Goal: Feedback & Contribution: Submit feedback/report problem

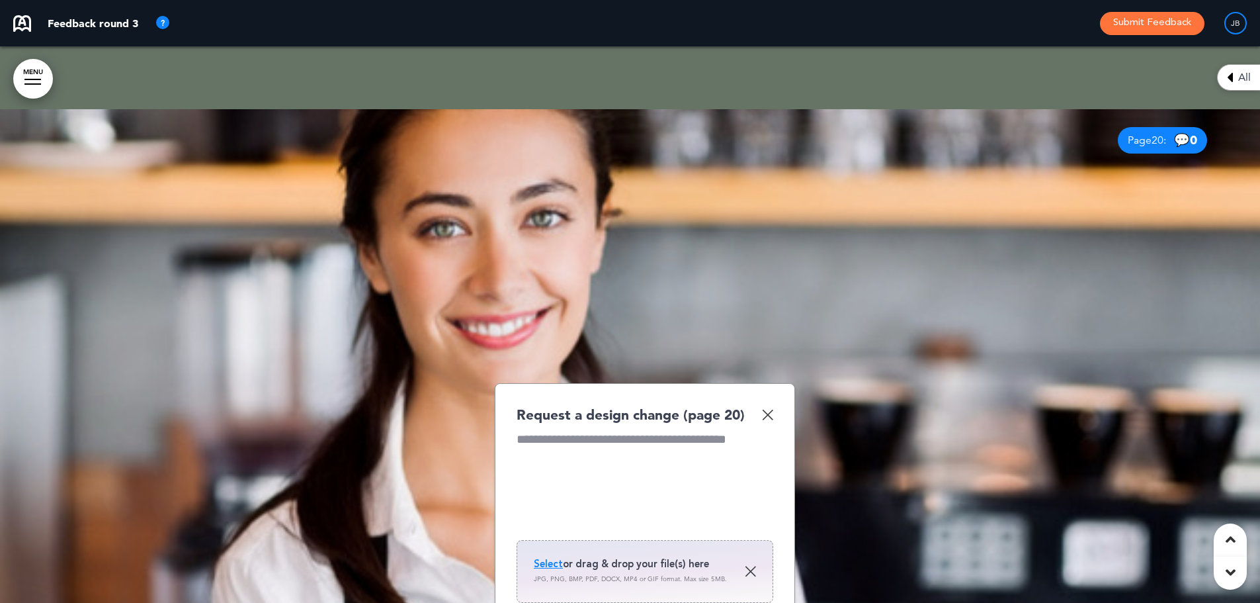
scroll to position [10914, 0]
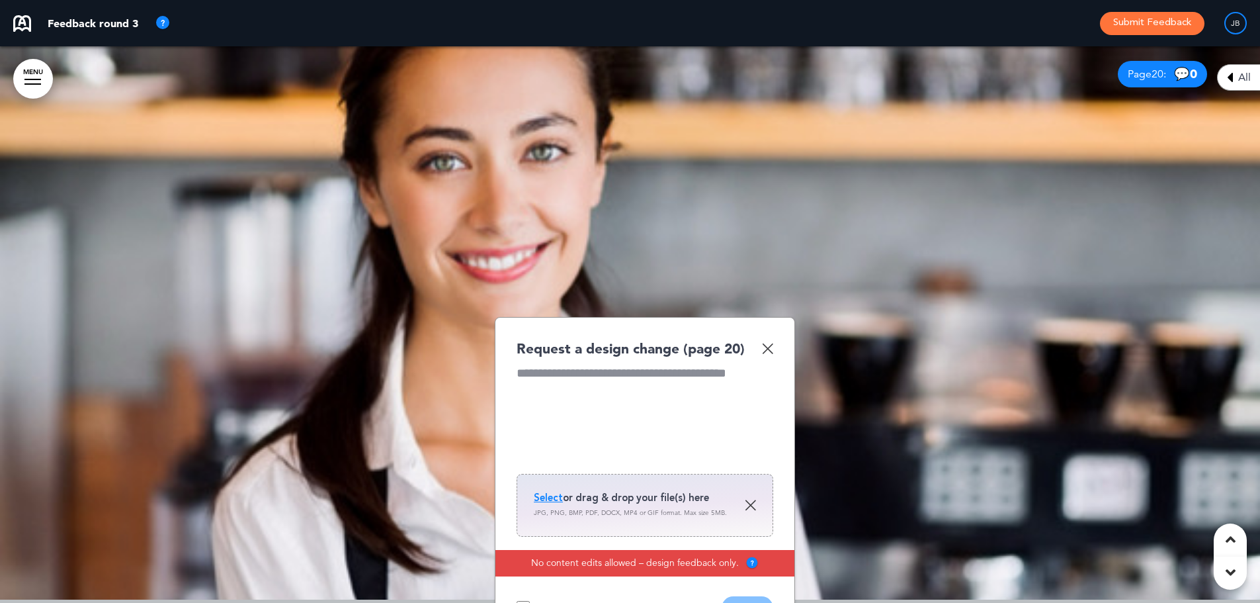
click at [765, 348] on img at bounding box center [767, 348] width 11 height 11
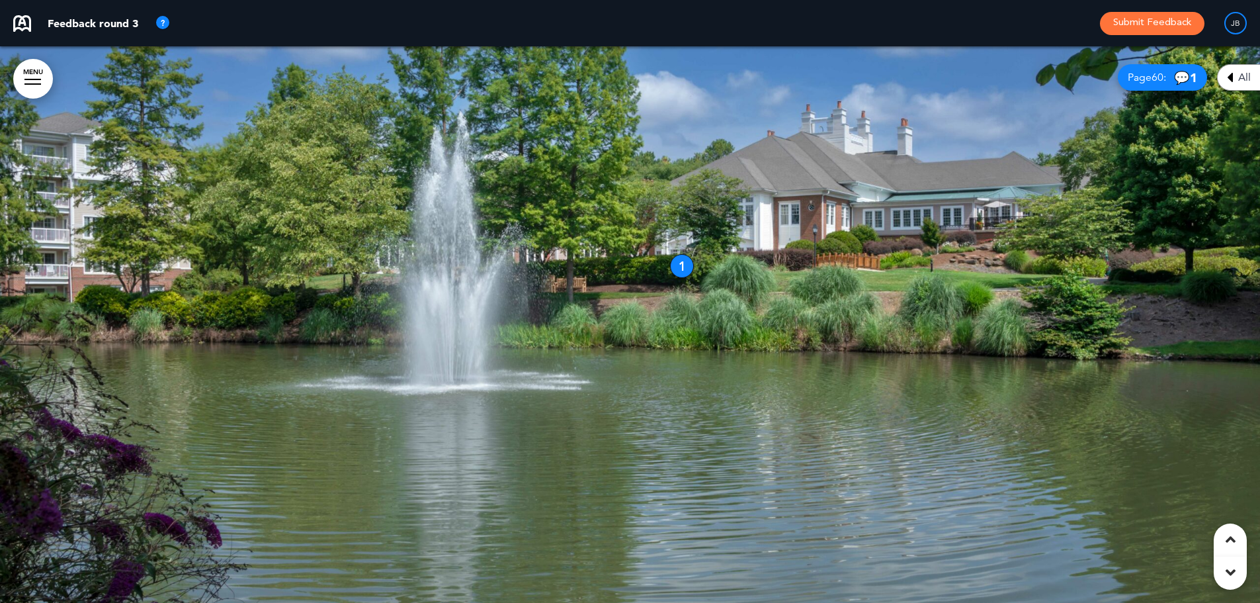
scroll to position [6218, 0]
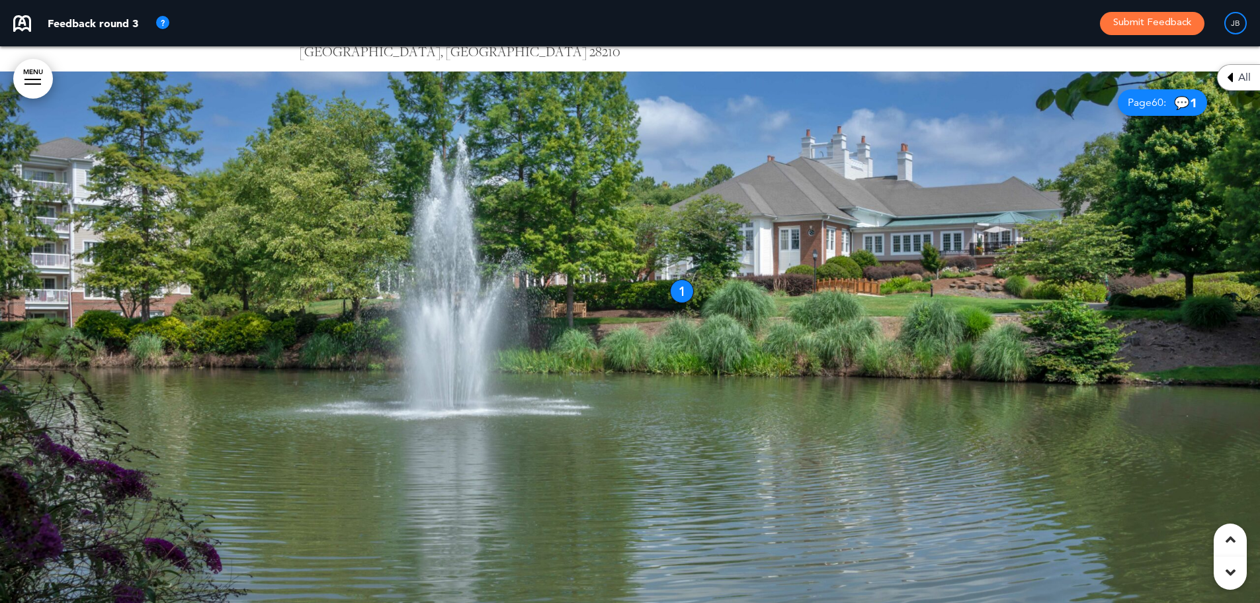
click at [866, 286] on div at bounding box center [630, 349] width 1260 height 556
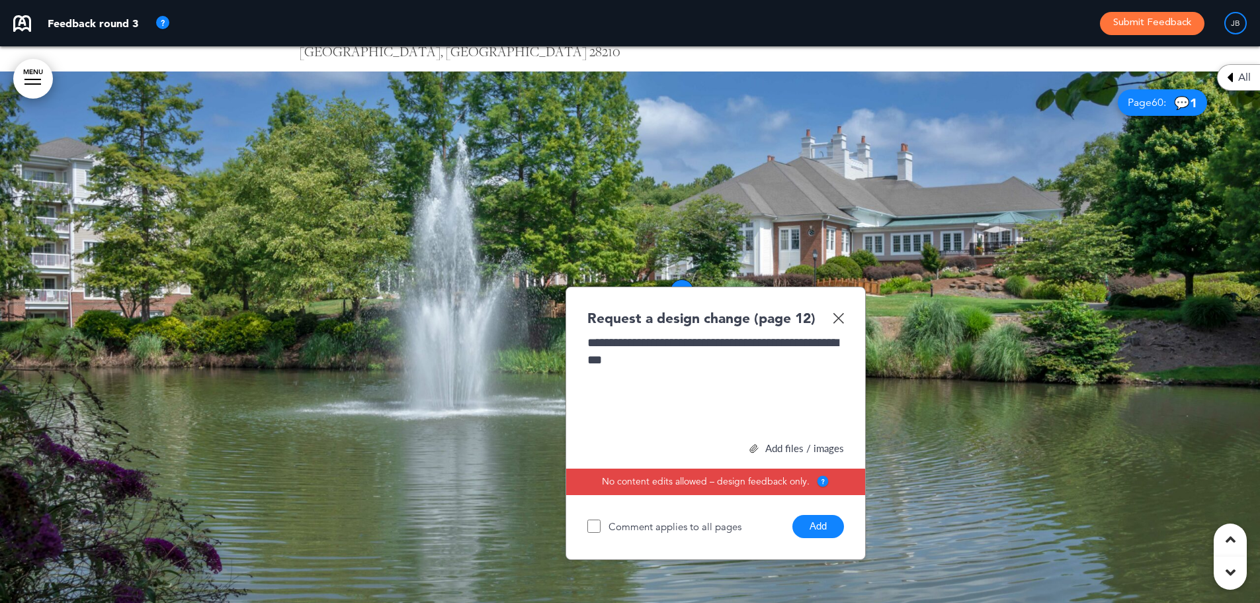
click at [829, 531] on button "Add" at bounding box center [818, 526] width 52 height 23
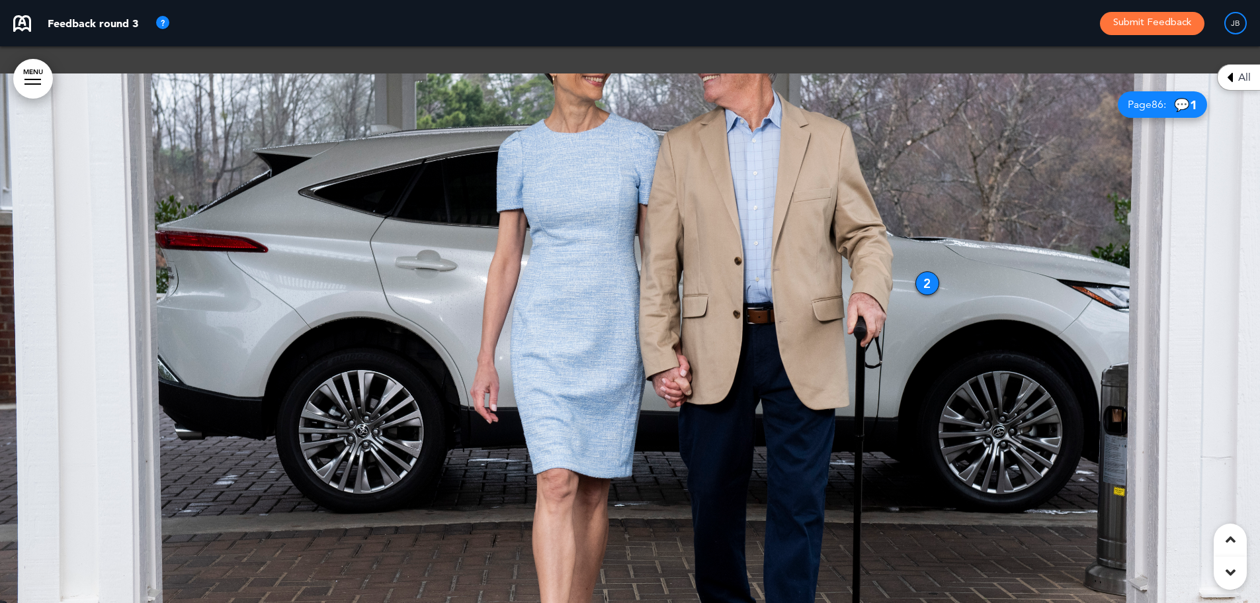
scroll to position [7871, 0]
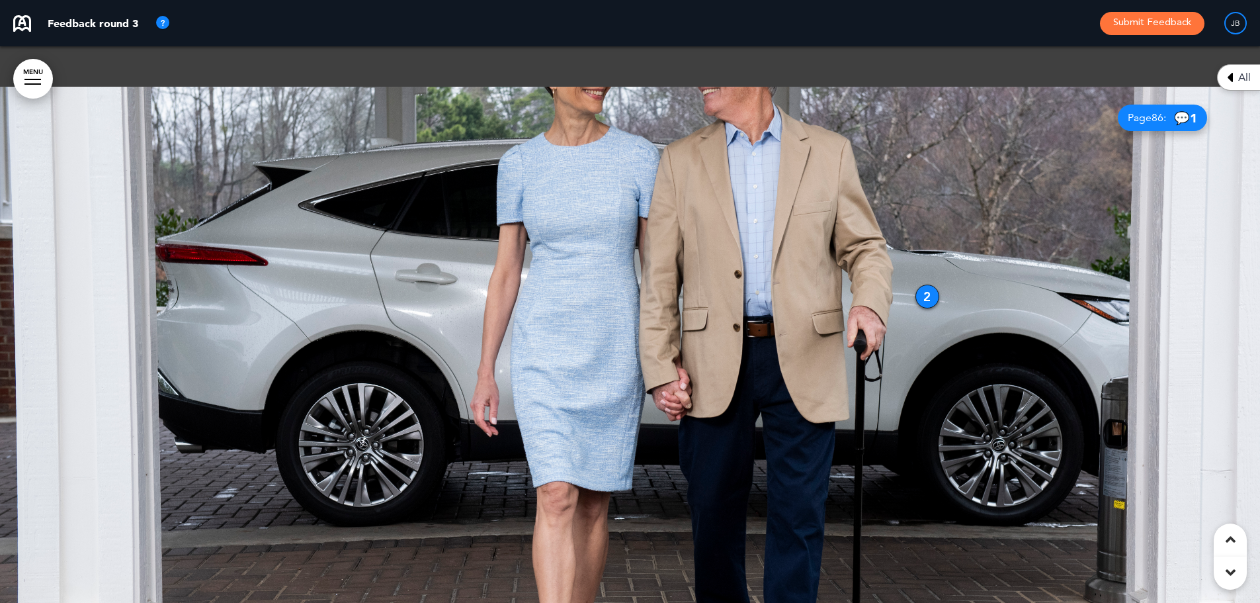
click at [321, 295] on div at bounding box center [630, 365] width 1260 height 556
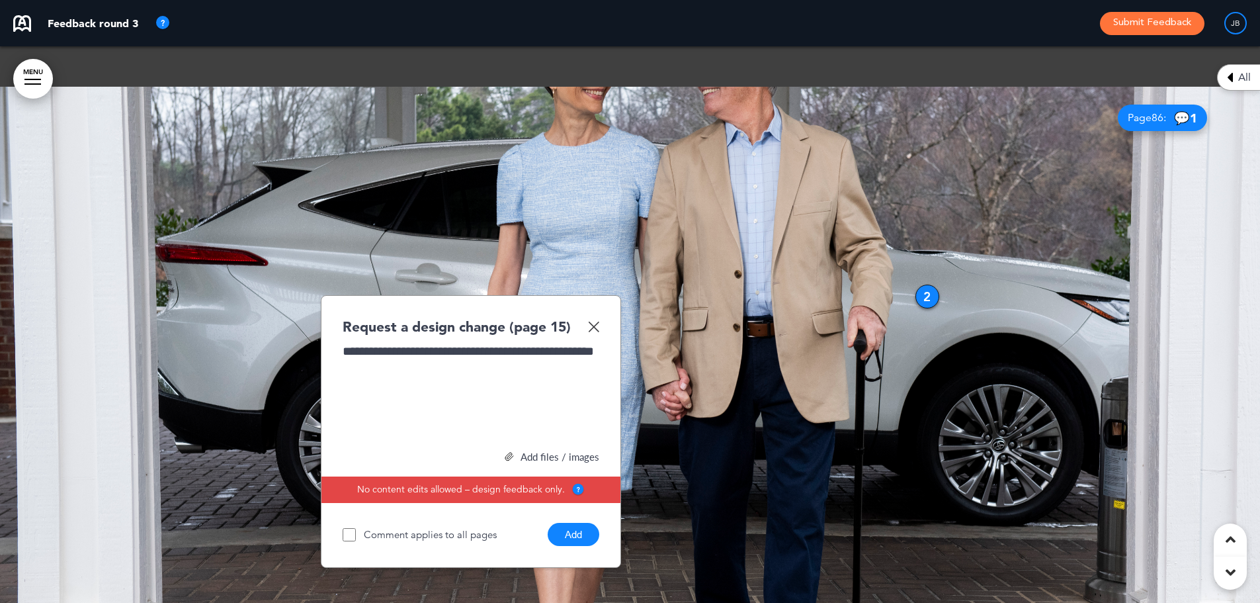
click at [578, 538] on button "Add" at bounding box center [574, 534] width 52 height 23
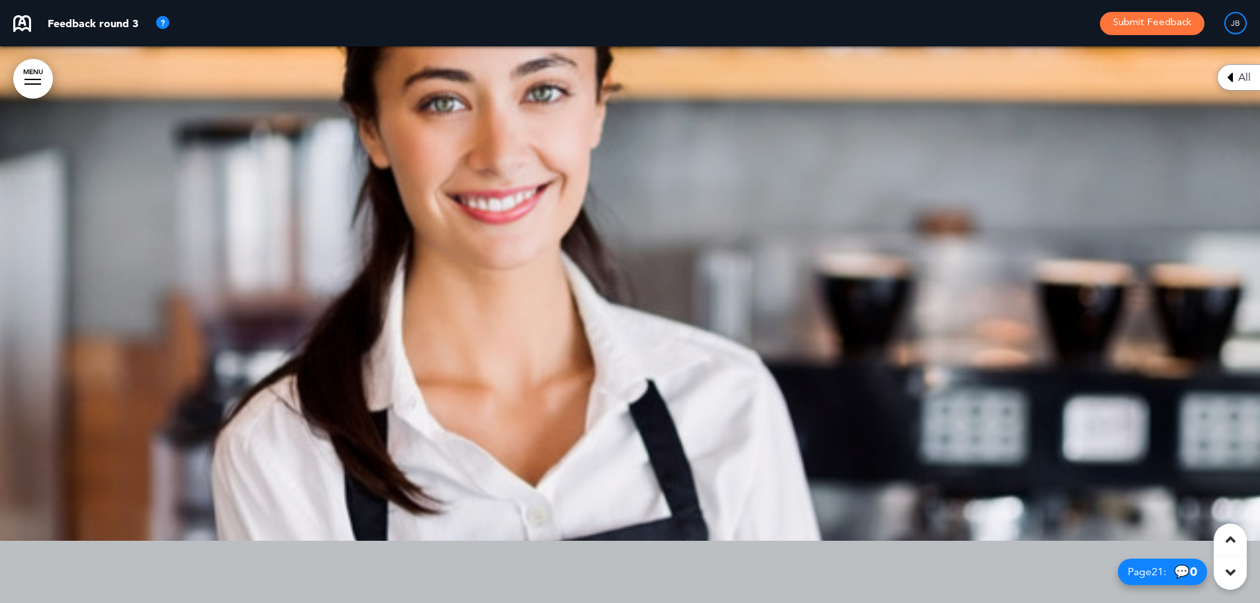
scroll to position [10914, 0]
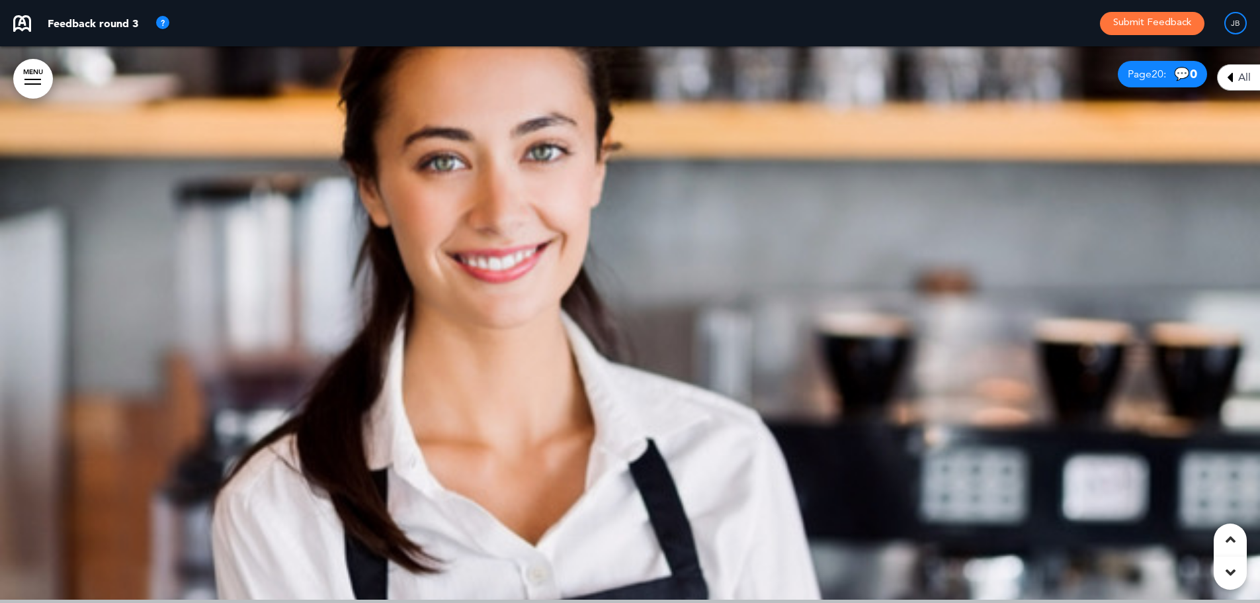
click at [820, 275] on div at bounding box center [630, 321] width 1260 height 556
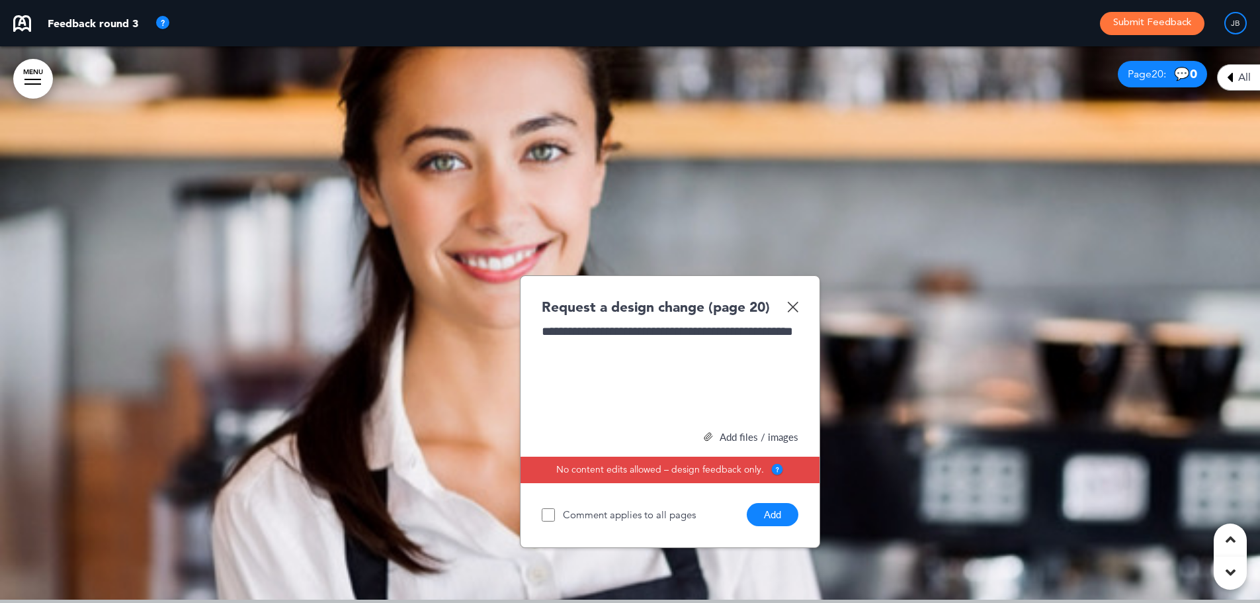
click at [769, 510] on button "Add" at bounding box center [773, 514] width 52 height 23
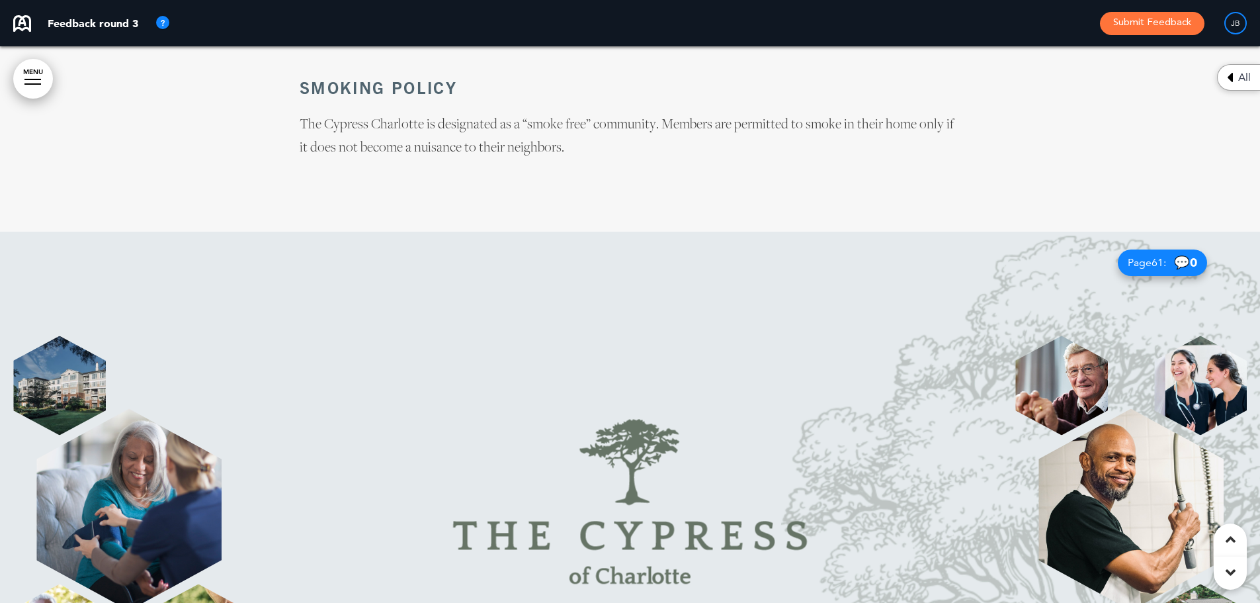
scroll to position [41962, 0]
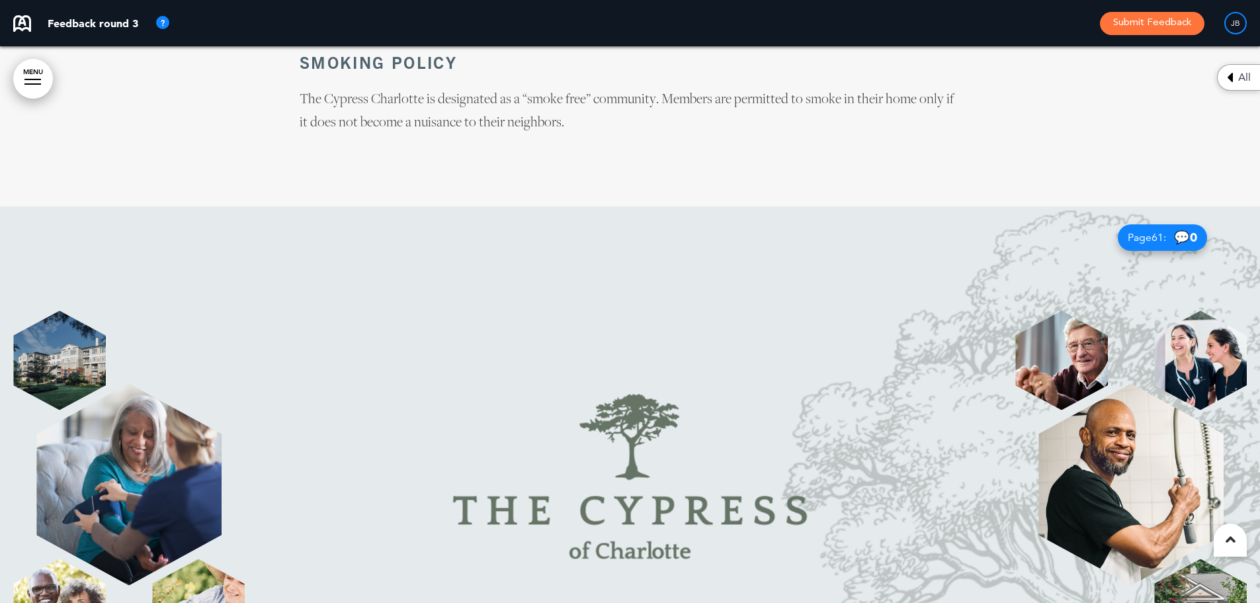
click at [182, 384] on img at bounding box center [128, 485] width 185 height 202
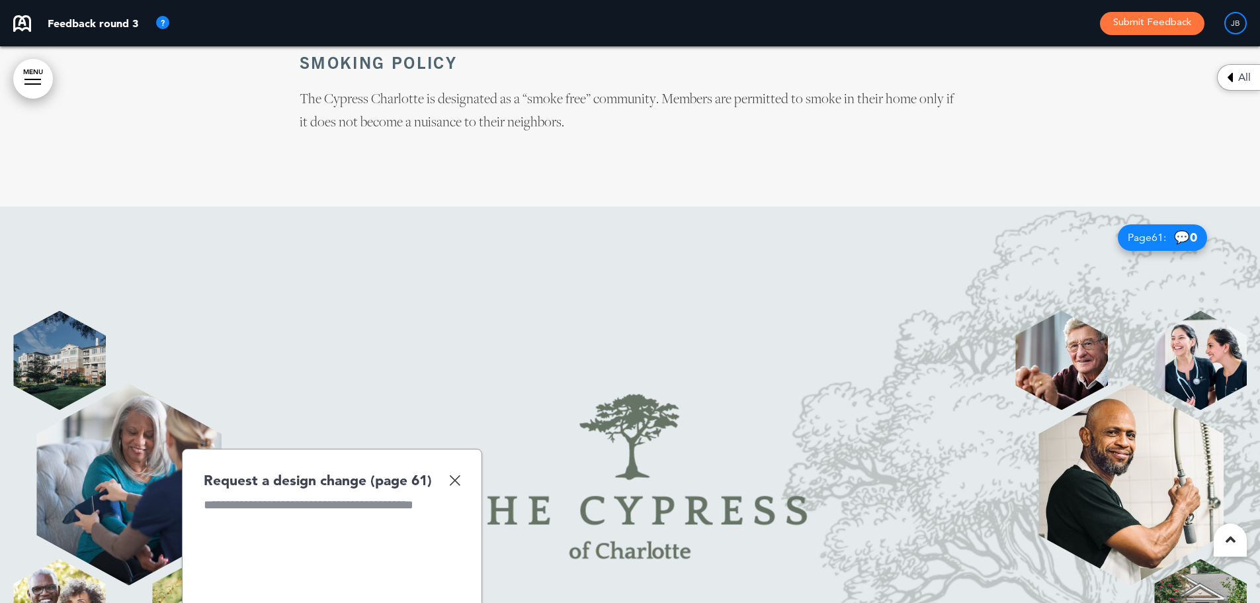
click at [451, 474] on img at bounding box center [454, 479] width 11 height 11
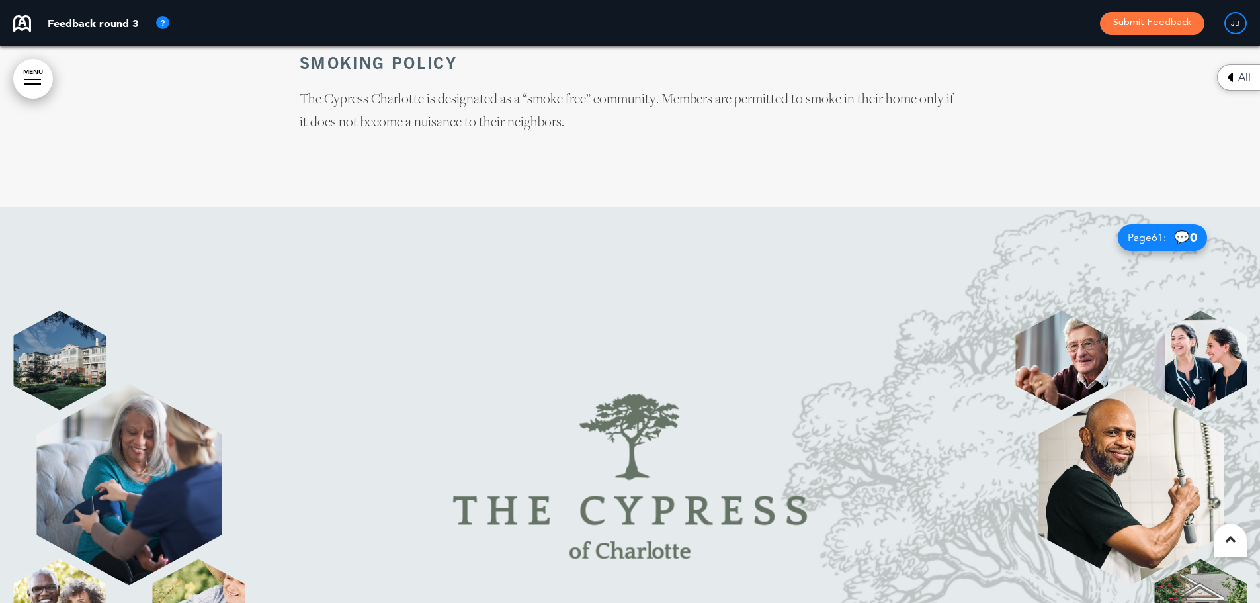
click at [203, 384] on img at bounding box center [128, 485] width 185 height 202
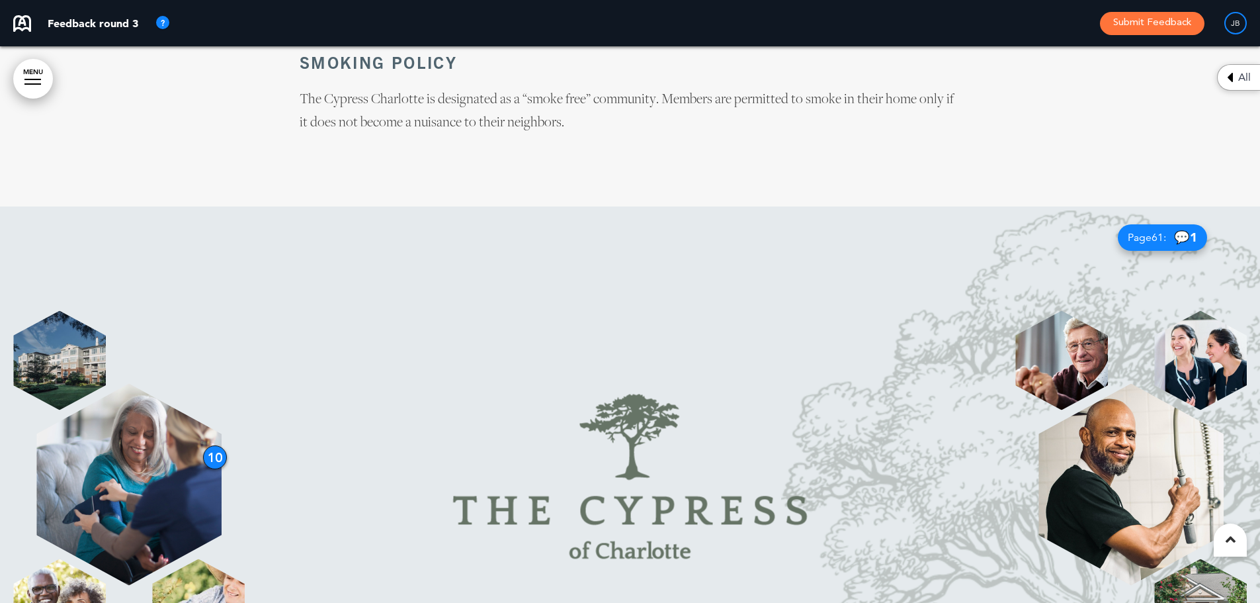
click at [876, 310] on img at bounding box center [630, 477] width 524 height 334
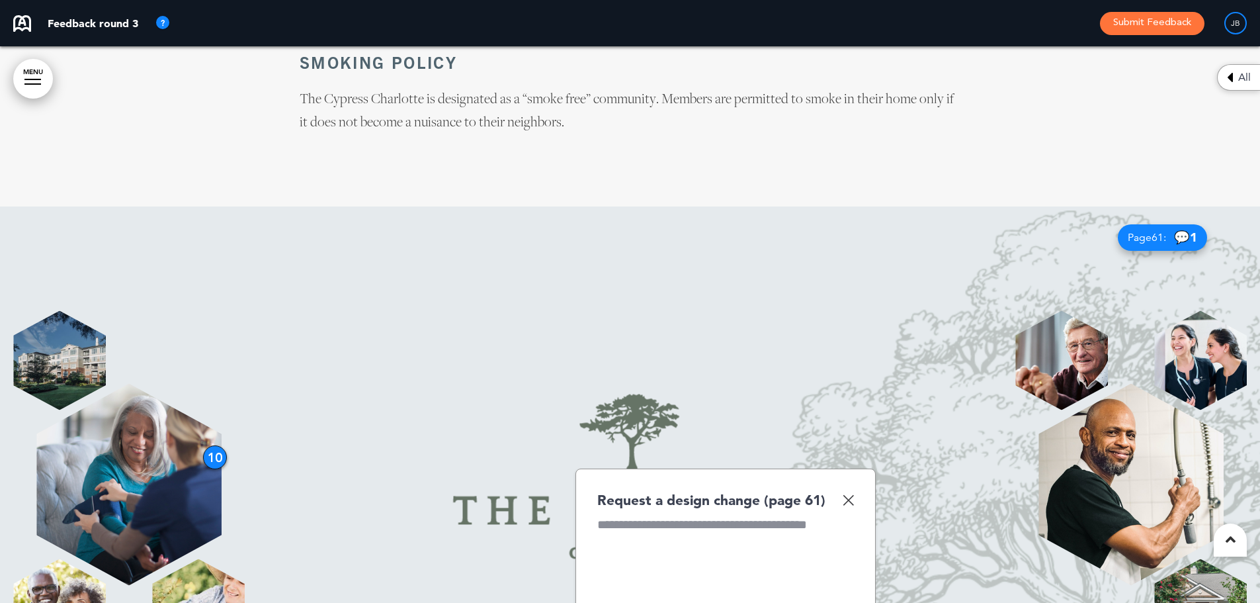
click at [843, 494] on img at bounding box center [848, 499] width 11 height 11
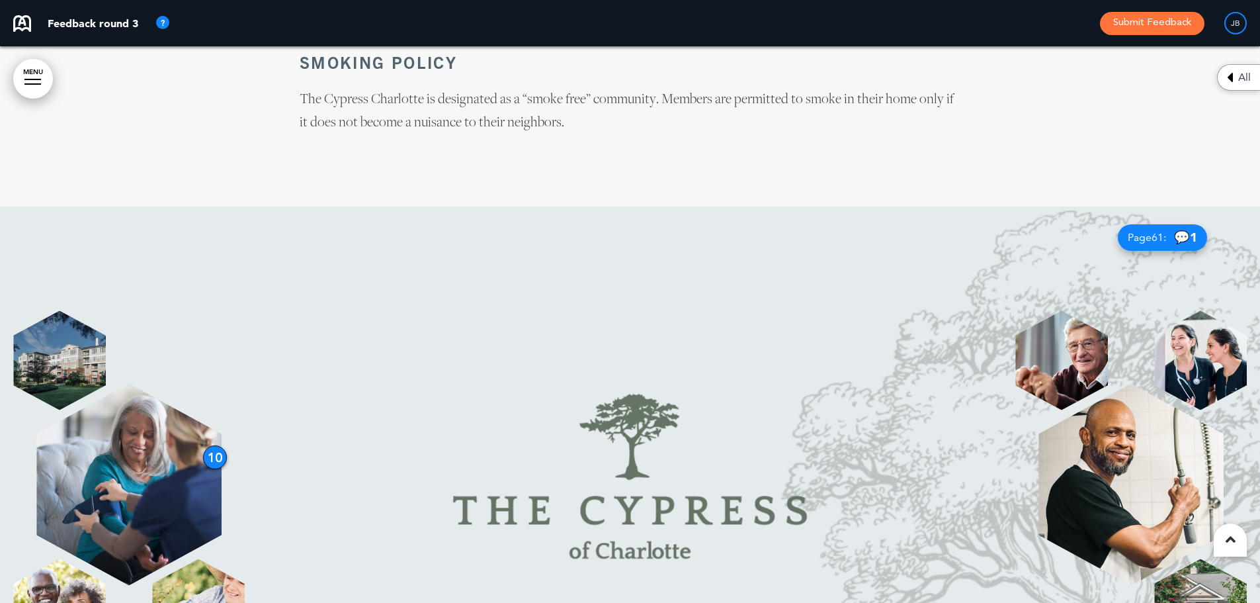
click at [215, 445] on div "10" at bounding box center [215, 457] width 24 height 24
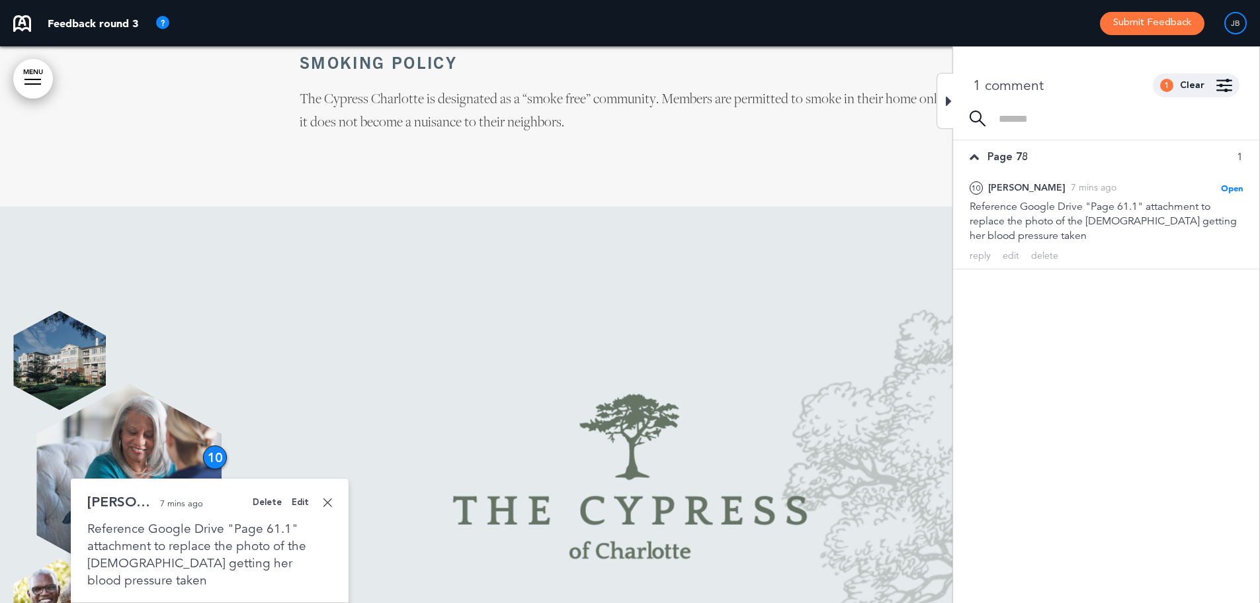
click at [296, 520] on div "Reference Google Drive "Page 61.1" attachment to replace the photo of the [DEMO…" at bounding box center [209, 554] width 245 height 69
click at [296, 498] on div "Edit" at bounding box center [300, 502] width 17 height 9
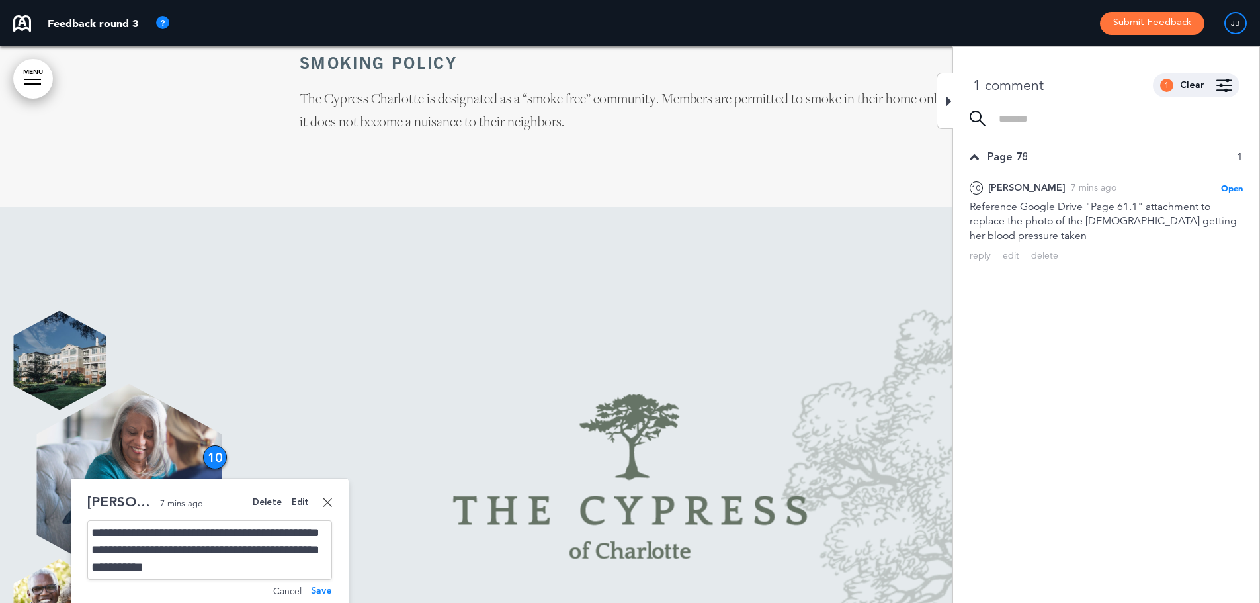
click at [311, 520] on div "**********" at bounding box center [209, 550] width 245 height 60
click at [413, 310] on img at bounding box center [630, 477] width 524 height 334
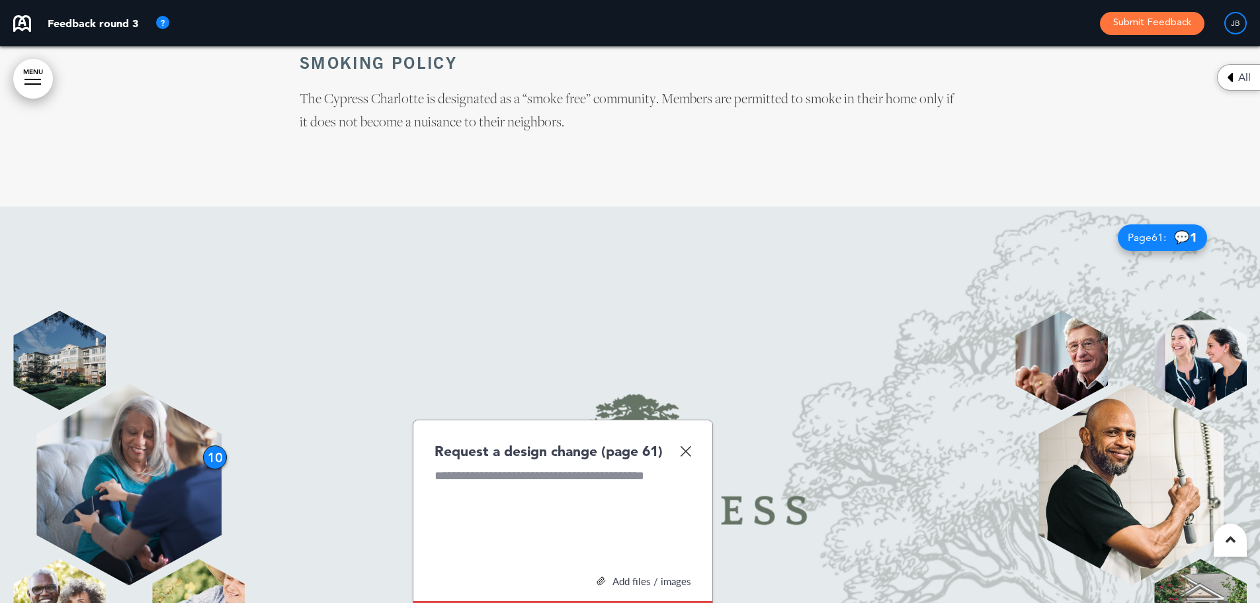
click at [688, 445] on img at bounding box center [685, 450] width 11 height 11
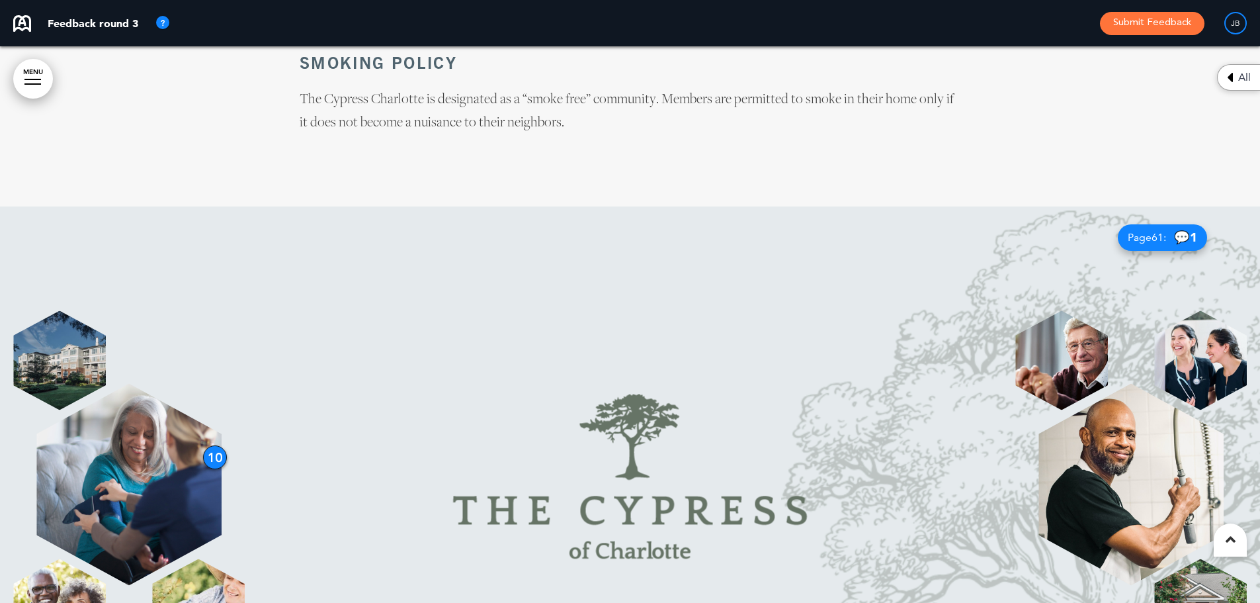
click at [1149, 559] on div at bounding box center [1131, 608] width 232 height 99
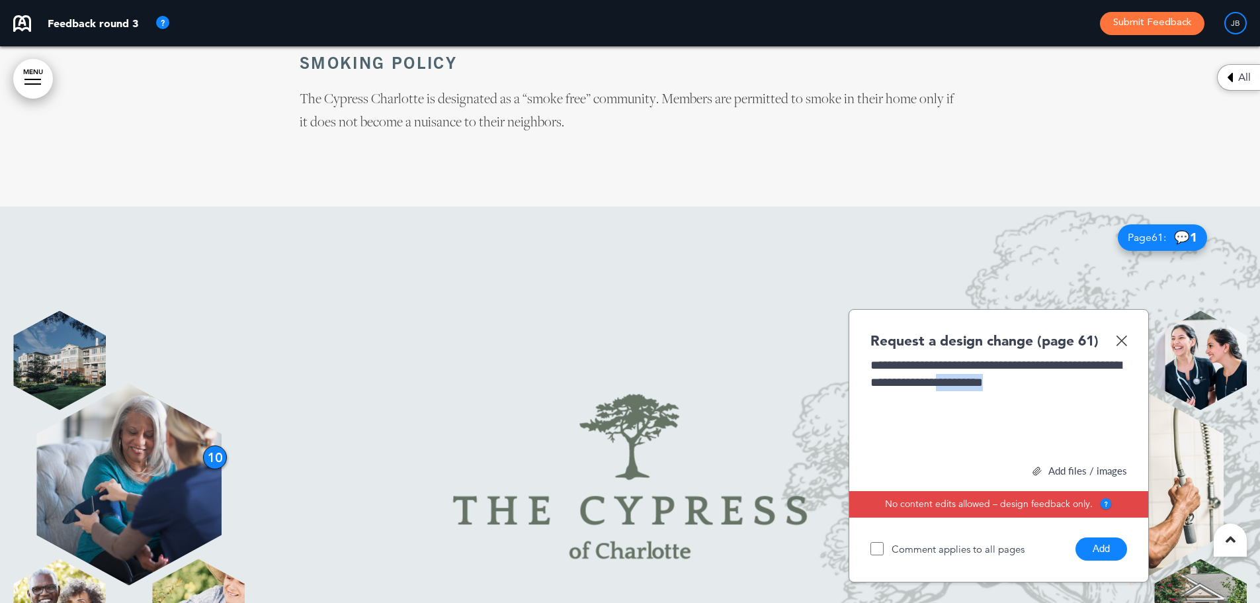
drag, startPoint x: 1081, startPoint y: 226, endPoint x: 1010, endPoint y: 228, distance: 70.8
click at [1010, 357] on div "**********" at bounding box center [998, 406] width 257 height 99
click at [1085, 357] on div "**********" at bounding box center [998, 406] width 257 height 99
click at [1025, 357] on div "**********" at bounding box center [998, 406] width 257 height 99
click at [895, 357] on div "**********" at bounding box center [998, 406] width 257 height 99
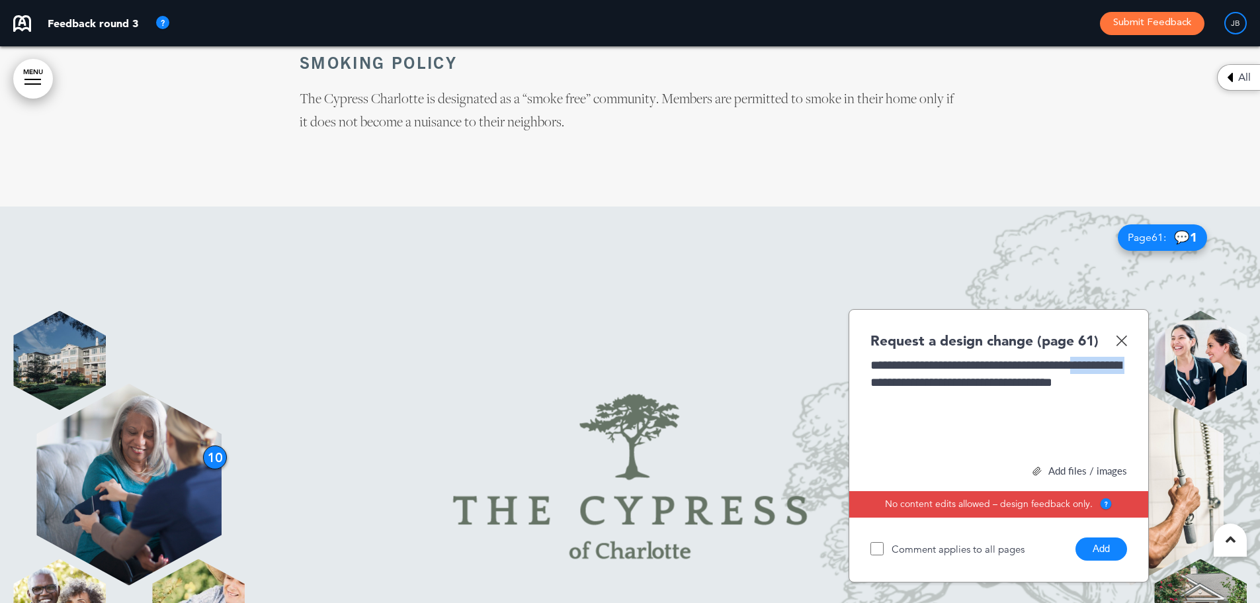
click at [895, 357] on div "**********" at bounding box center [998, 406] width 257 height 99
click at [1090, 357] on div "**********" at bounding box center [998, 406] width 257 height 99
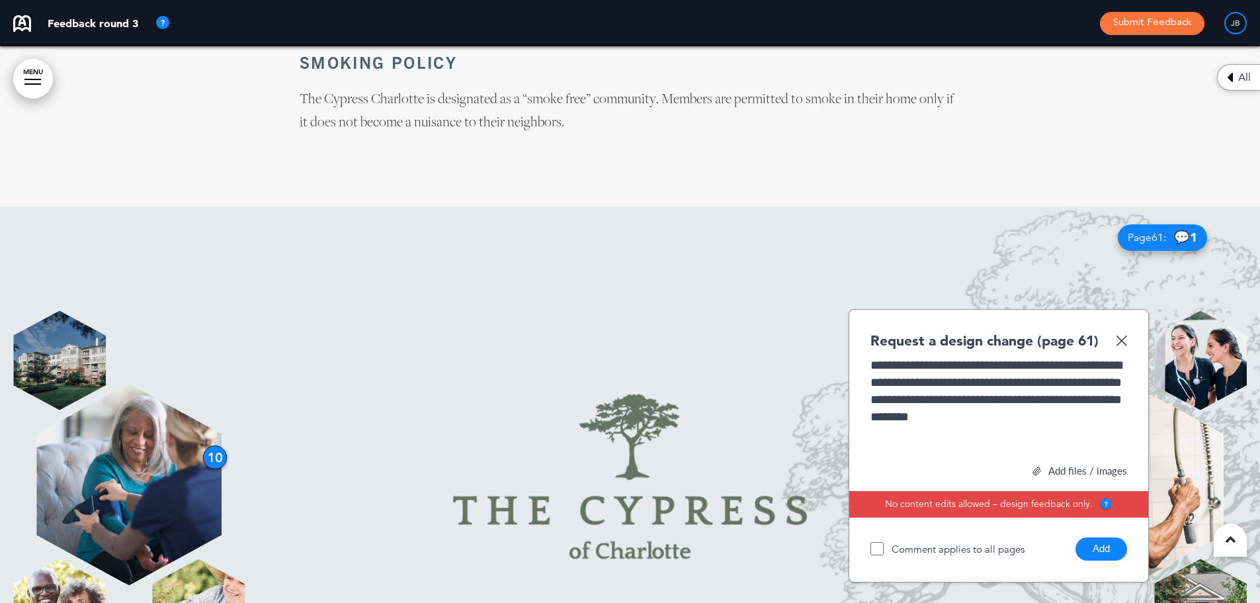
click at [920, 357] on div "**********" at bounding box center [998, 406] width 257 height 99
click at [1028, 357] on div "**********" at bounding box center [998, 406] width 257 height 99
click at [1097, 537] on button "Add" at bounding box center [1102, 548] width 52 height 23
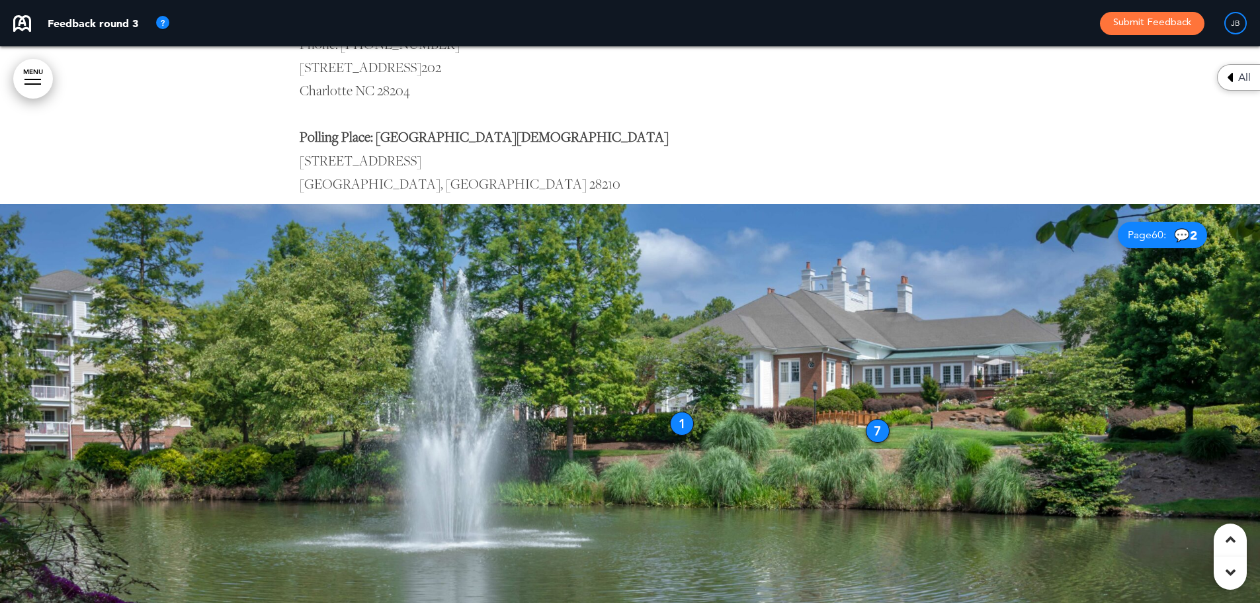
scroll to position [6218, 0]
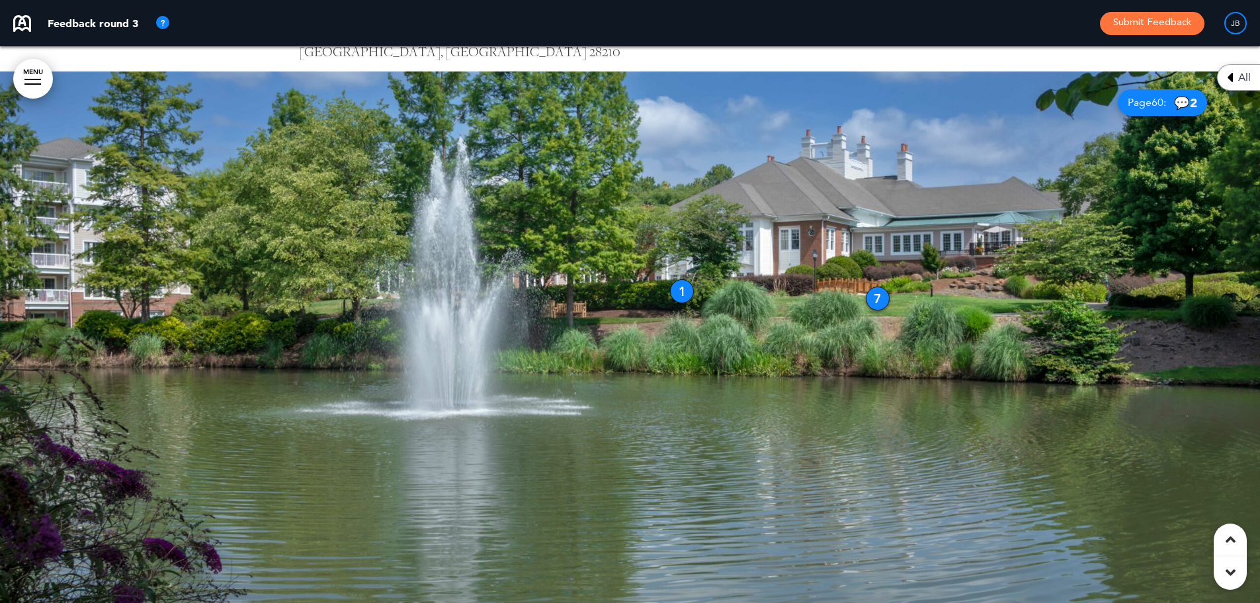
click at [683, 288] on div "1" at bounding box center [682, 291] width 24 height 24
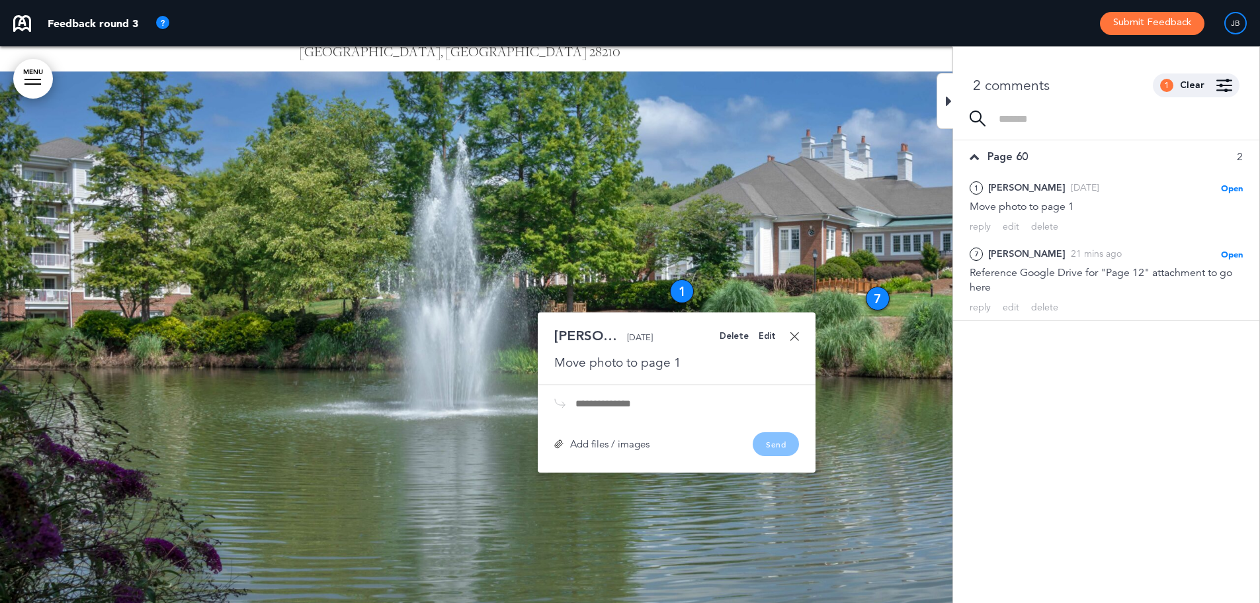
click at [878, 299] on div "7" at bounding box center [878, 298] width 24 height 24
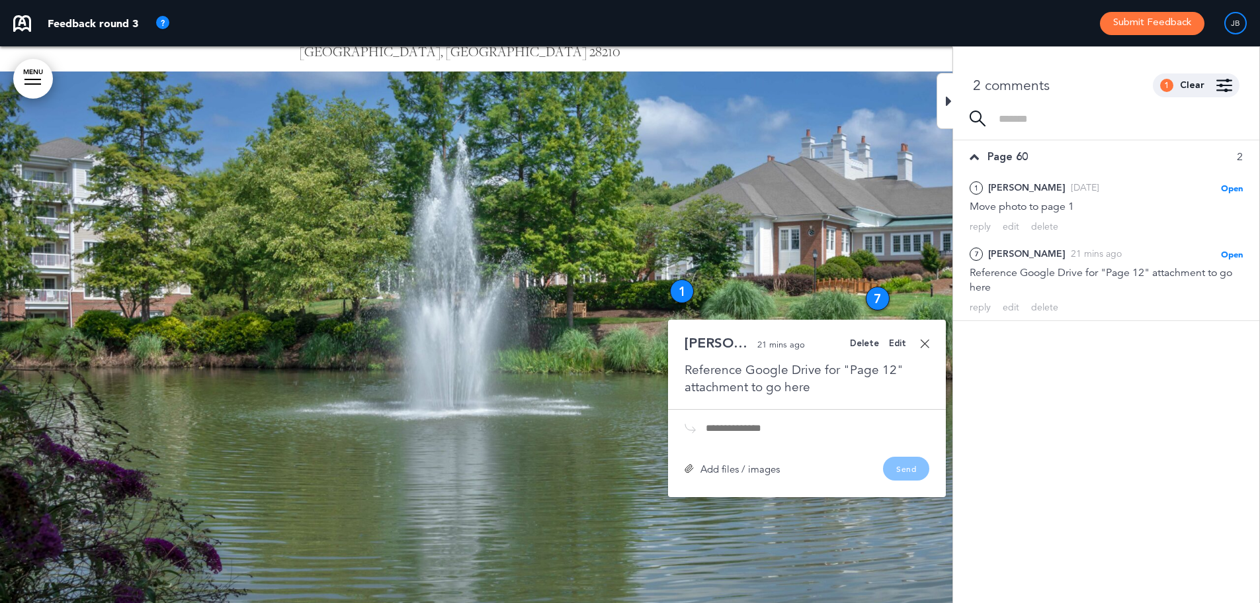
click at [815, 241] on div at bounding box center [630, 349] width 1260 height 556
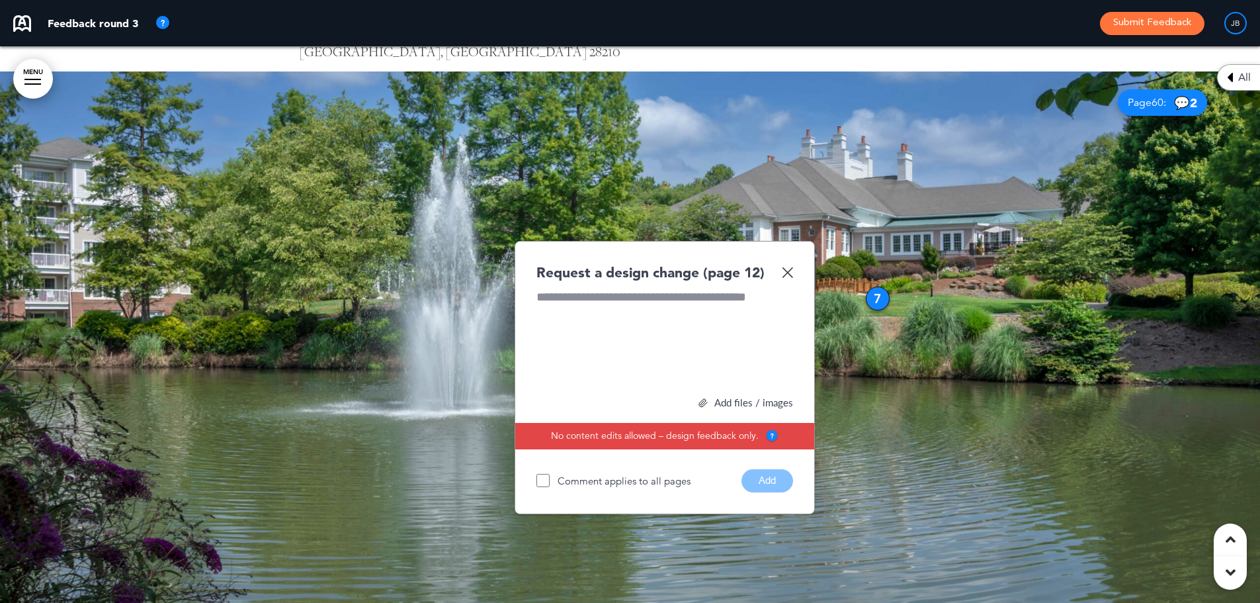
click at [794, 277] on div "Request a design change (page 12) Add files / images Select or drag & drop your…" at bounding box center [665, 377] width 300 height 273
click at [789, 273] on img at bounding box center [787, 272] width 11 height 11
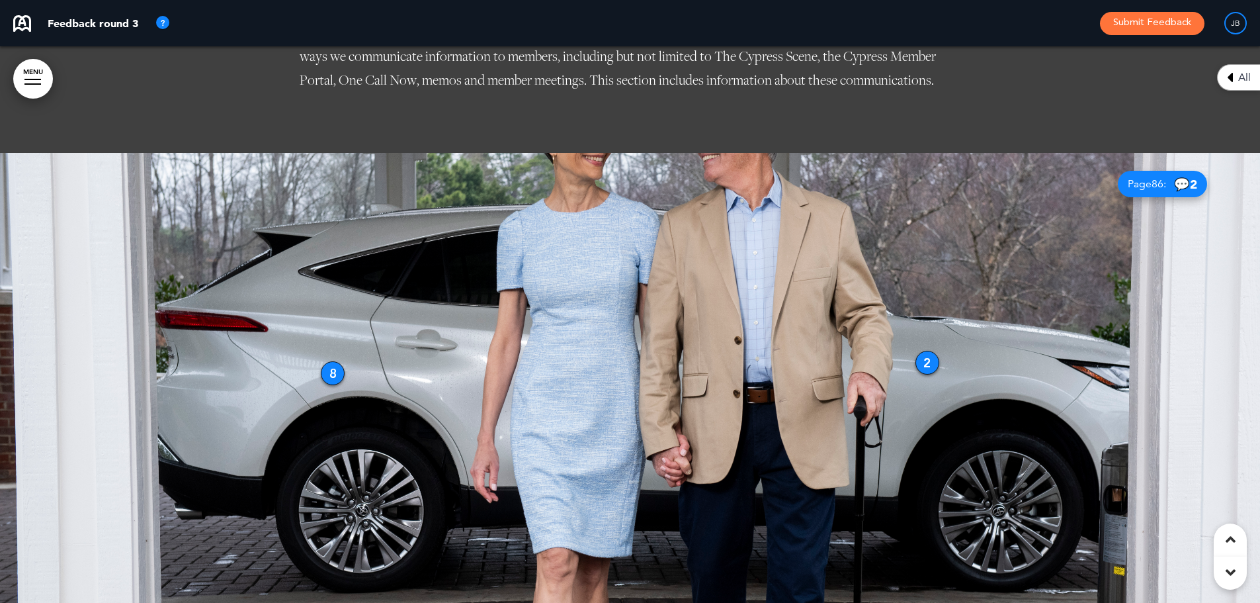
scroll to position [7871, 0]
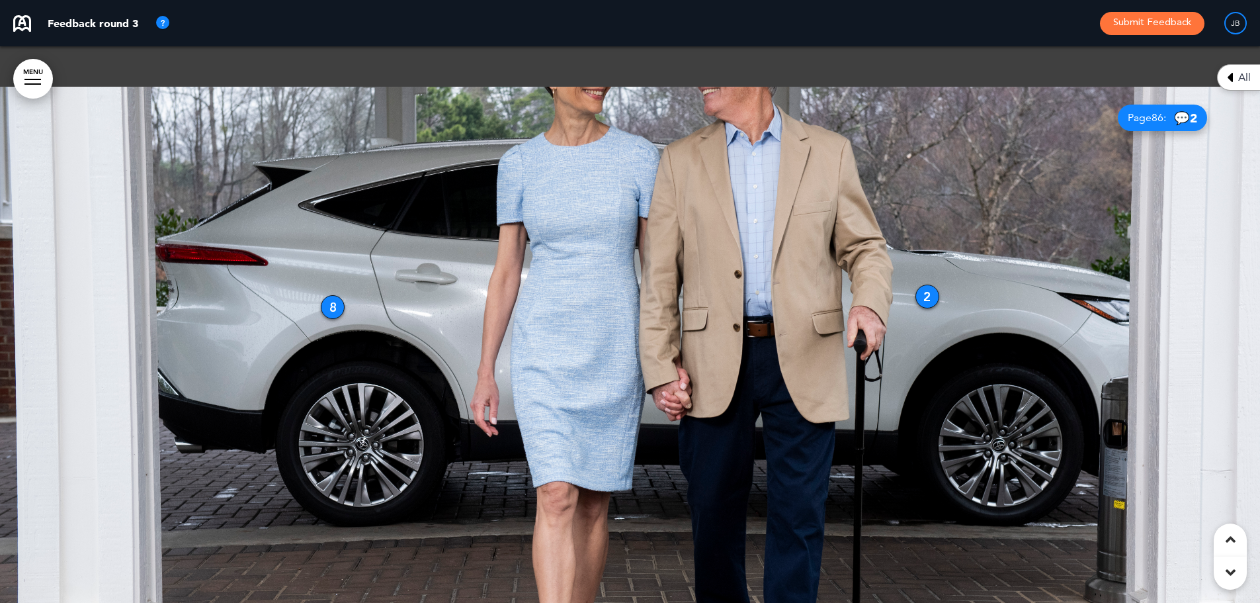
click at [917, 285] on div at bounding box center [630, 365] width 1260 height 556
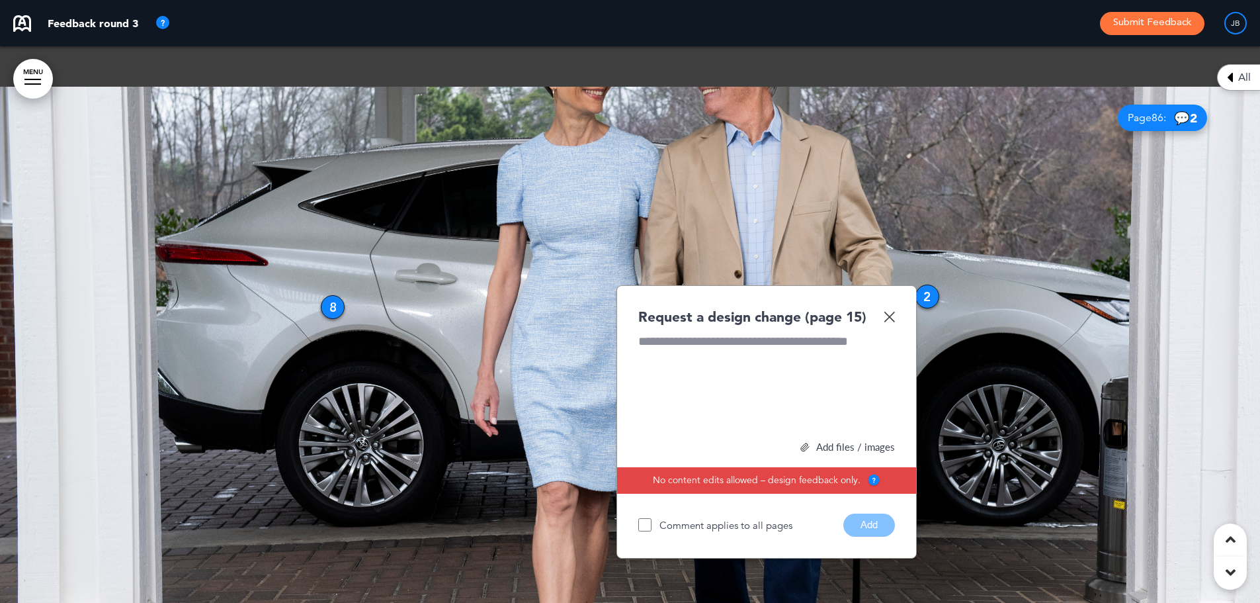
click at [917, 285] on div at bounding box center [630, 365] width 1260 height 556
drag, startPoint x: 888, startPoint y: 315, endPoint x: 913, endPoint y: 300, distance: 29.9
click at [888, 314] on img at bounding box center [889, 316] width 11 height 11
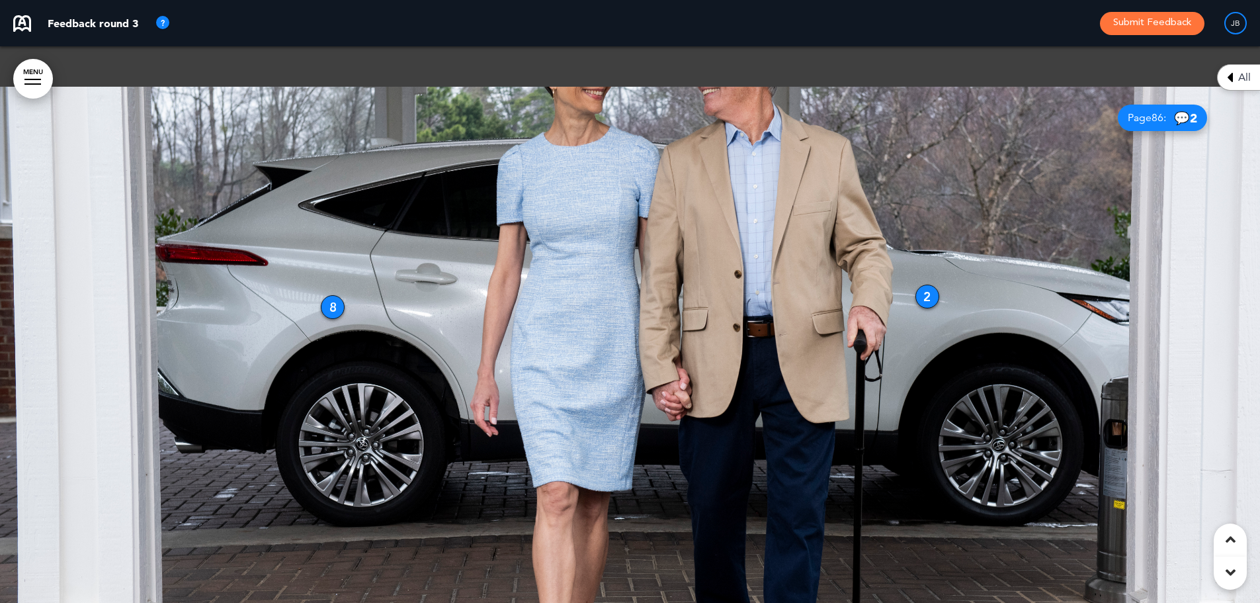
click at [923, 297] on div "2" at bounding box center [927, 296] width 24 height 24
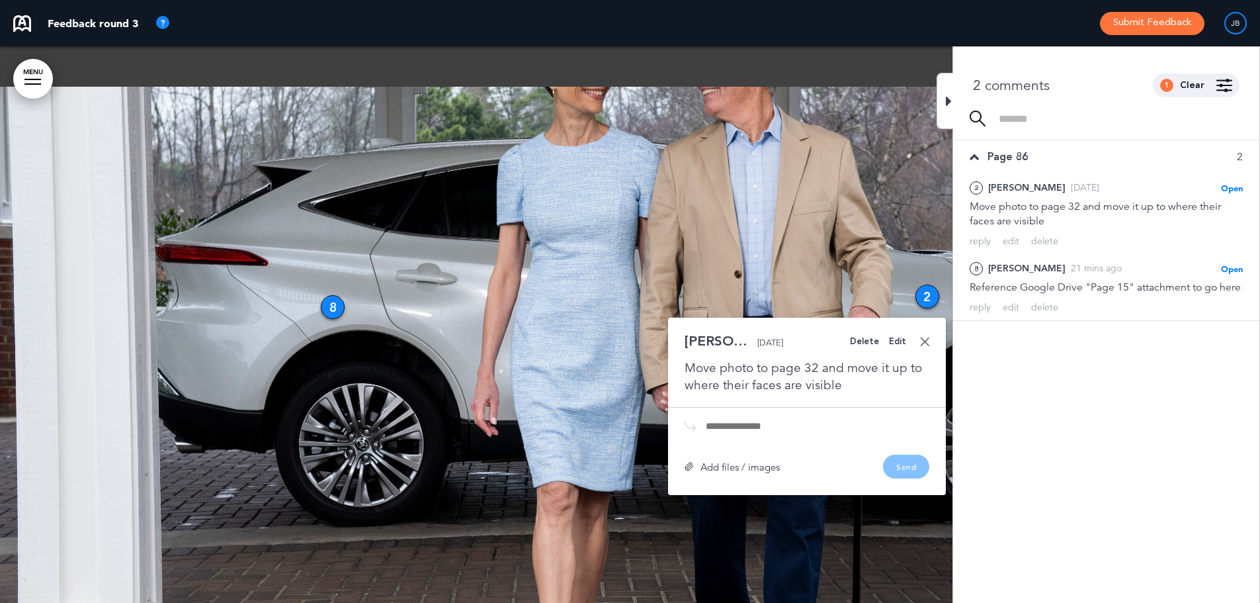
click at [318, 296] on div at bounding box center [630, 365] width 1260 height 556
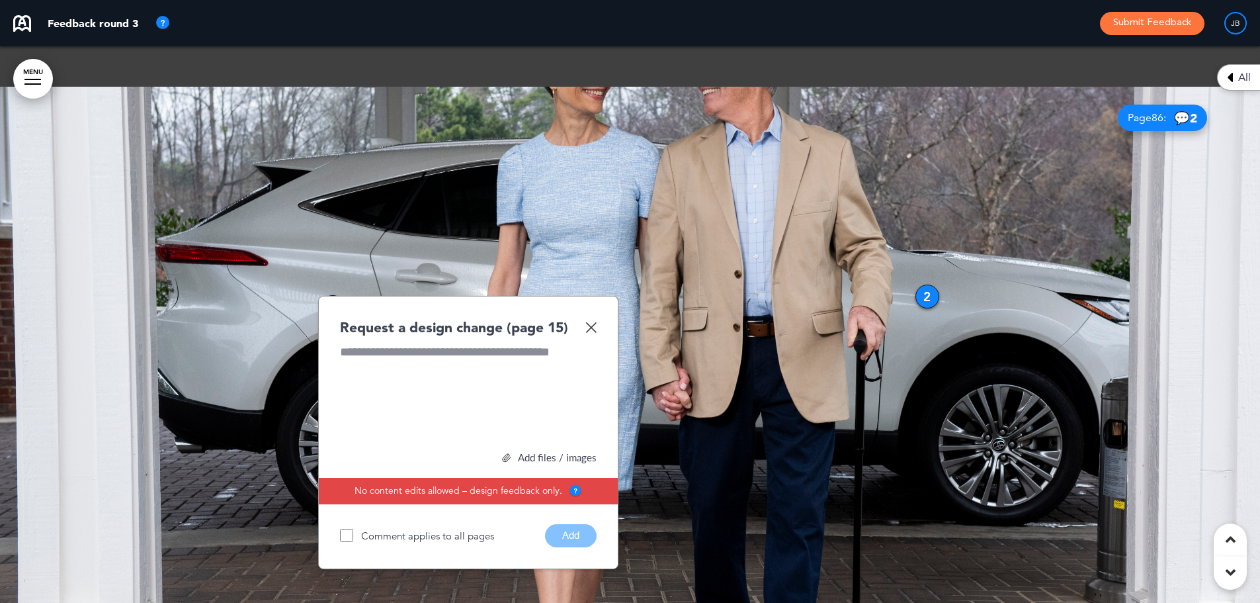
click at [593, 331] on img at bounding box center [590, 326] width 11 height 11
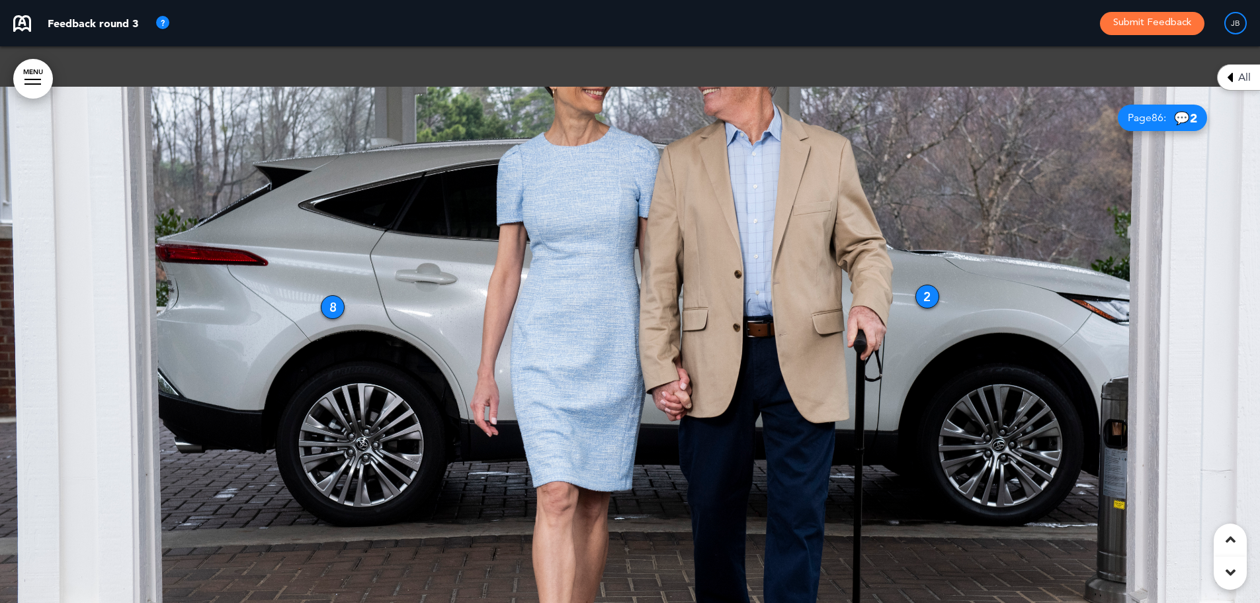
click at [336, 303] on div "8" at bounding box center [333, 307] width 24 height 24
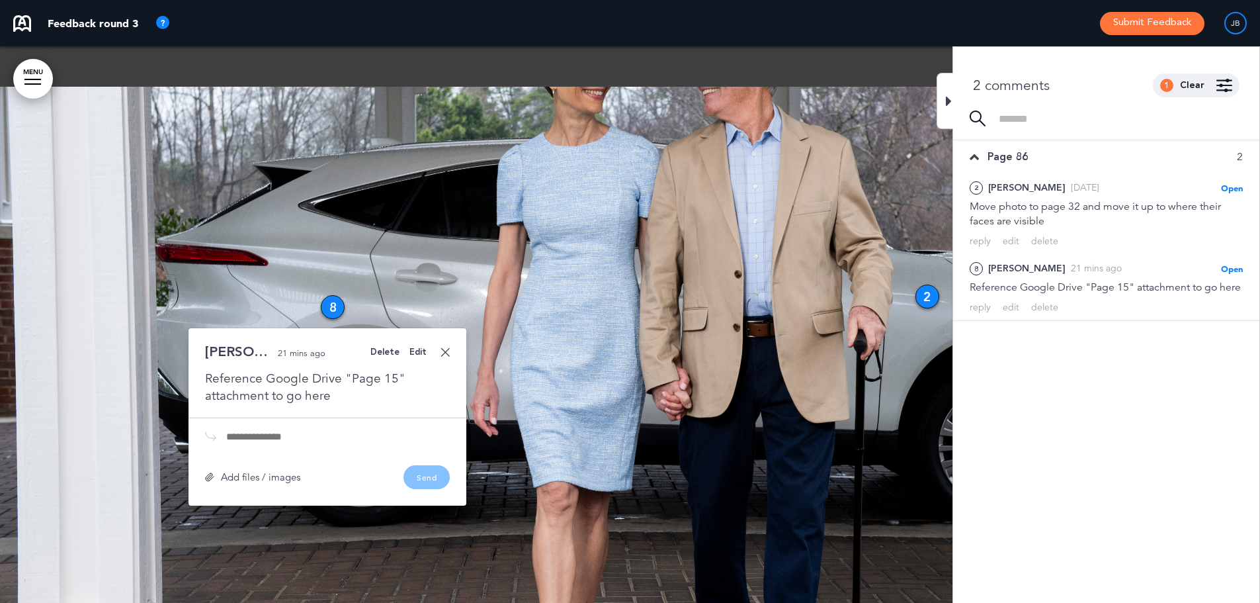
click at [798, 229] on div at bounding box center [630, 365] width 1260 height 556
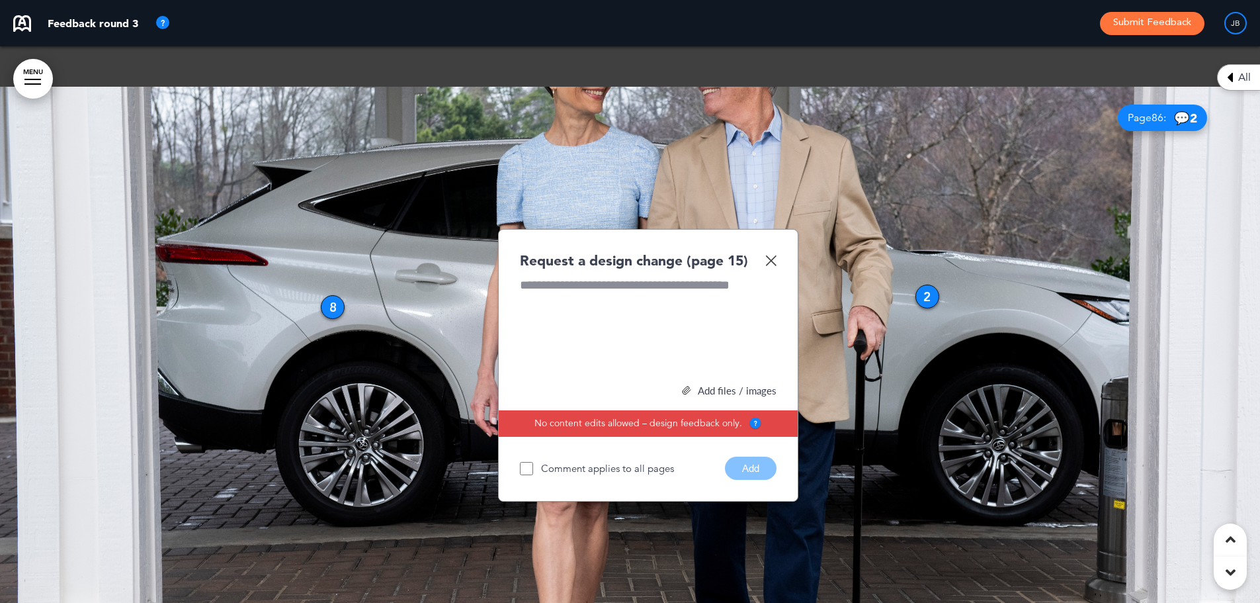
click at [775, 262] on img at bounding box center [770, 260] width 11 height 11
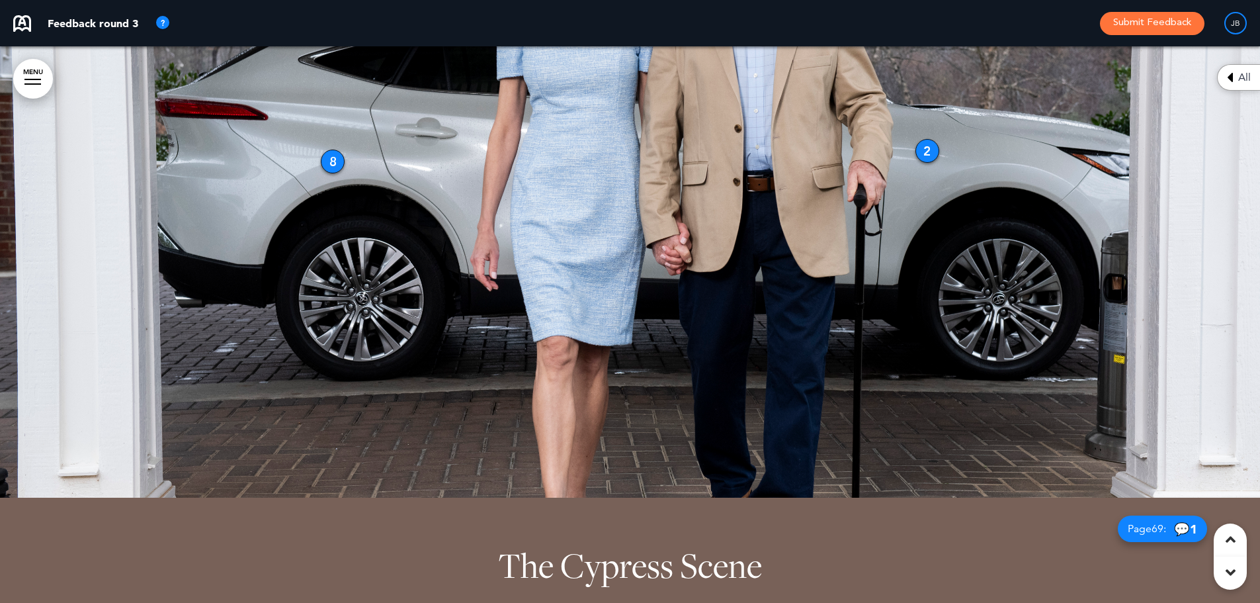
scroll to position [7937, 0]
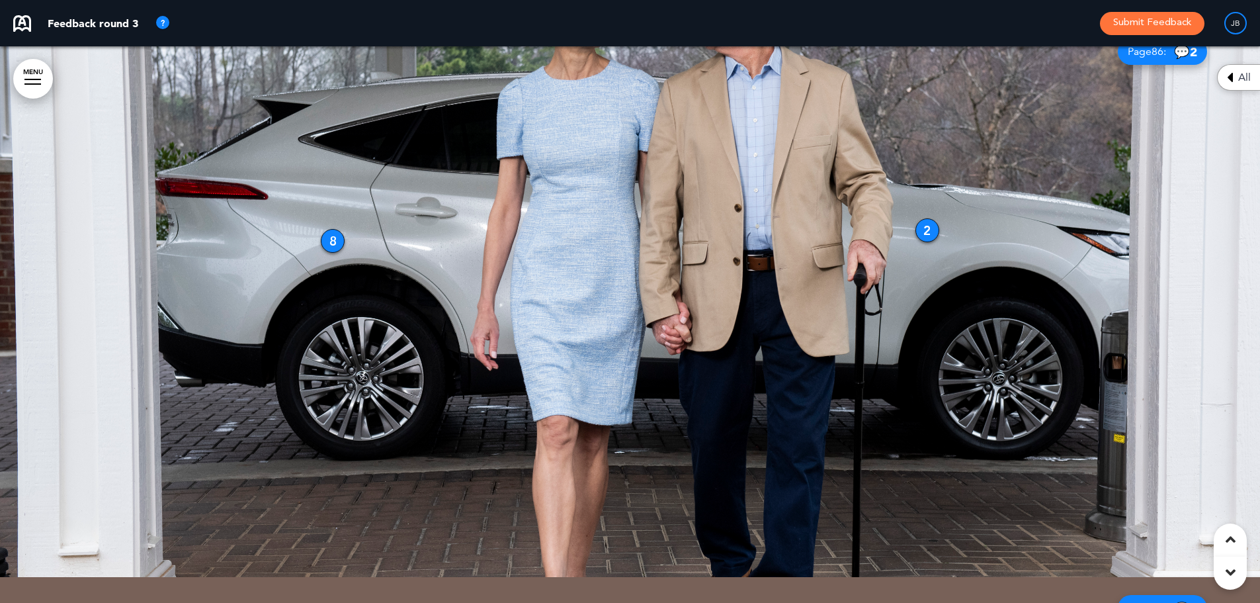
click at [331, 238] on div "8" at bounding box center [333, 241] width 24 height 24
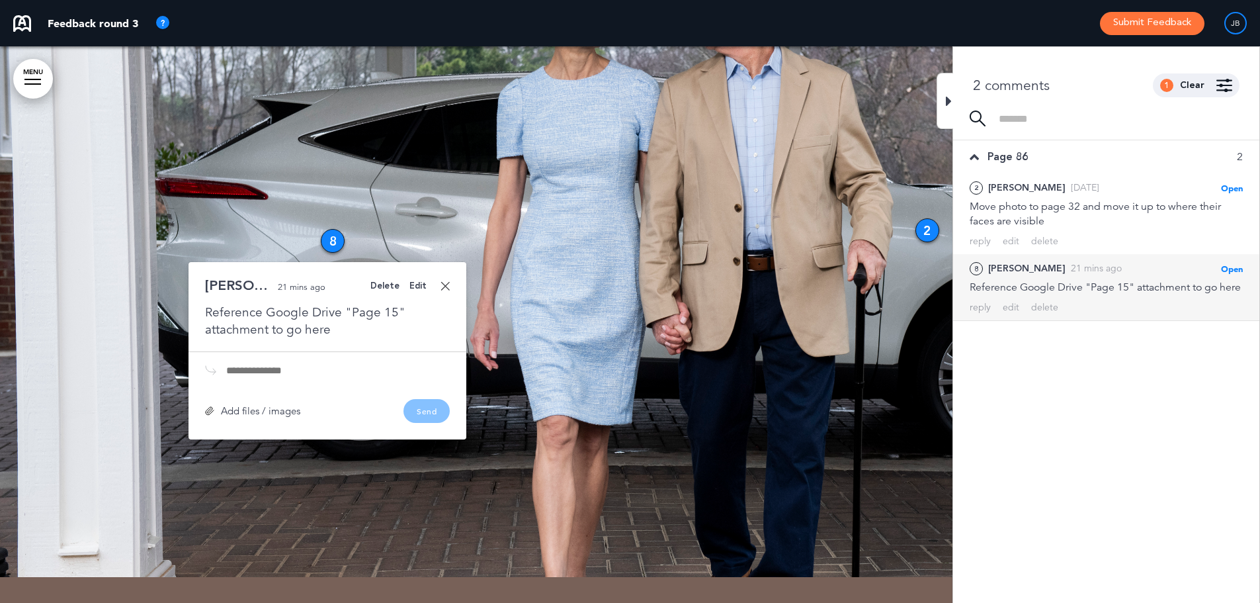
click at [445, 281] on link at bounding box center [445, 285] width 9 height 9
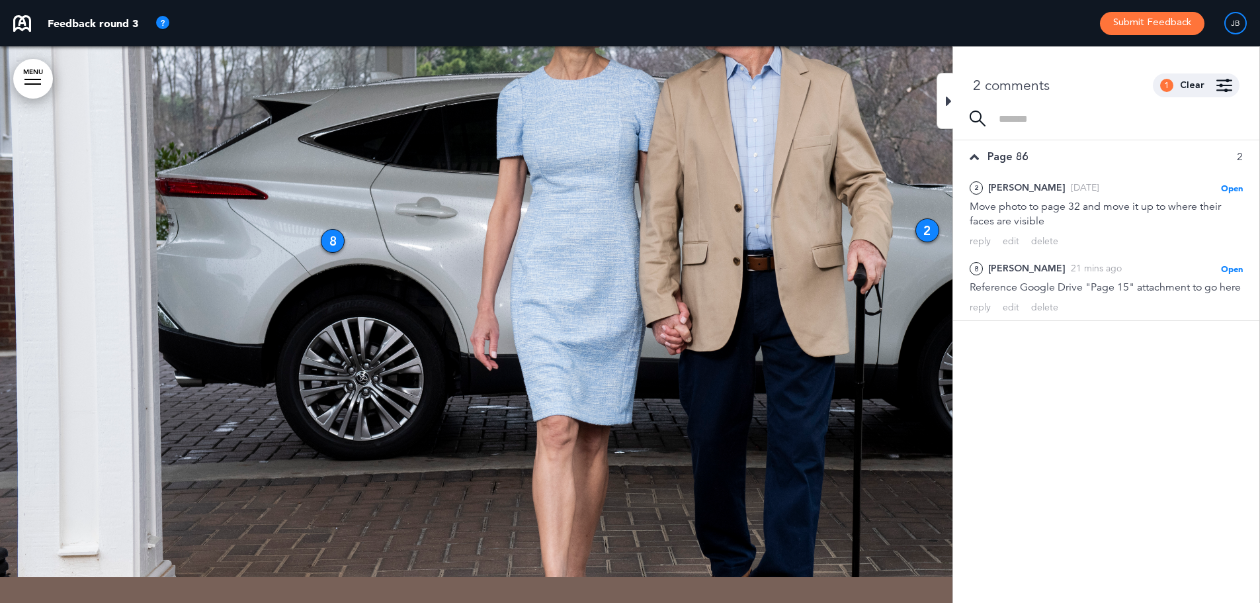
click at [905, 226] on div at bounding box center [630, 299] width 1260 height 556
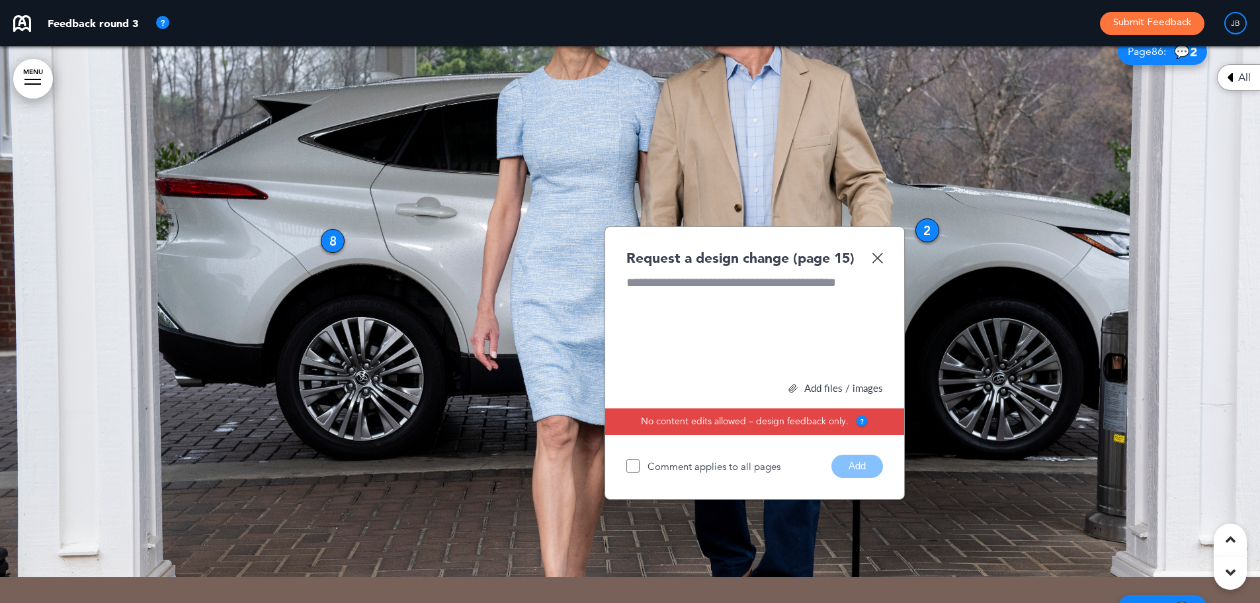
click at [882, 259] on img at bounding box center [877, 257] width 11 height 11
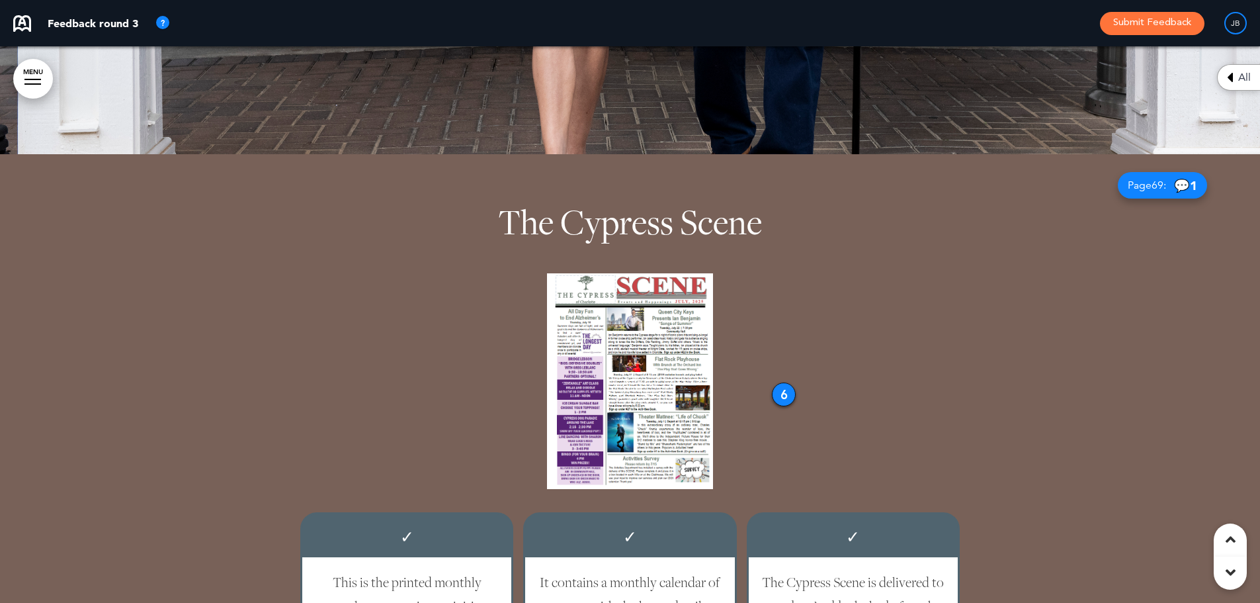
scroll to position [8400, 0]
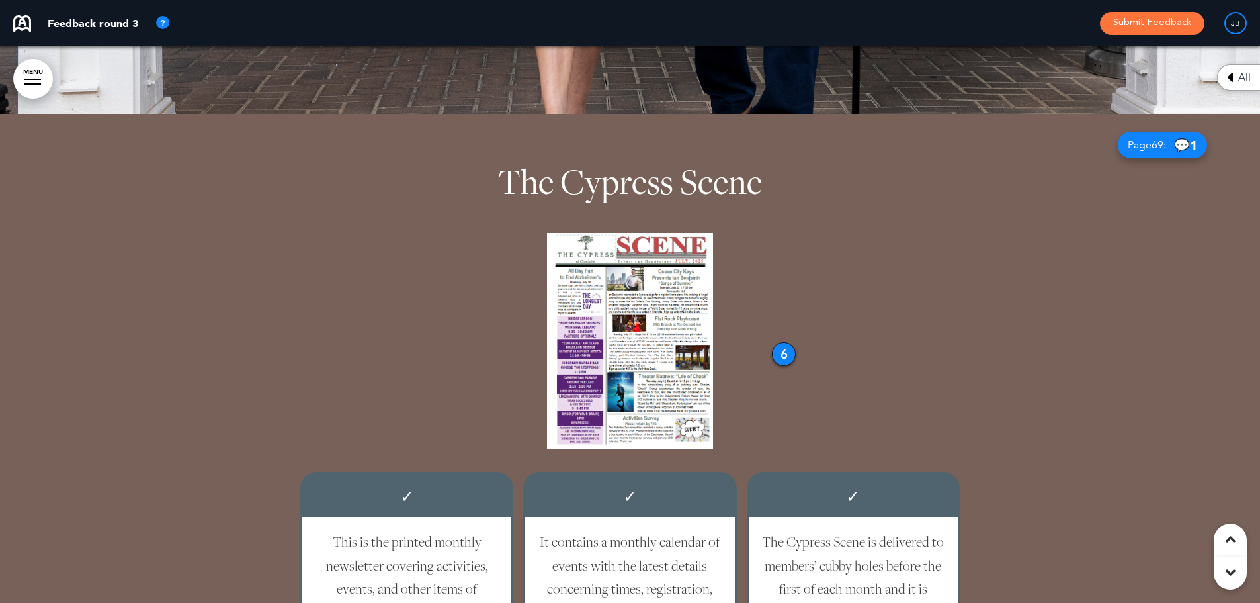
click at [782, 351] on div "6" at bounding box center [784, 354] width 24 height 24
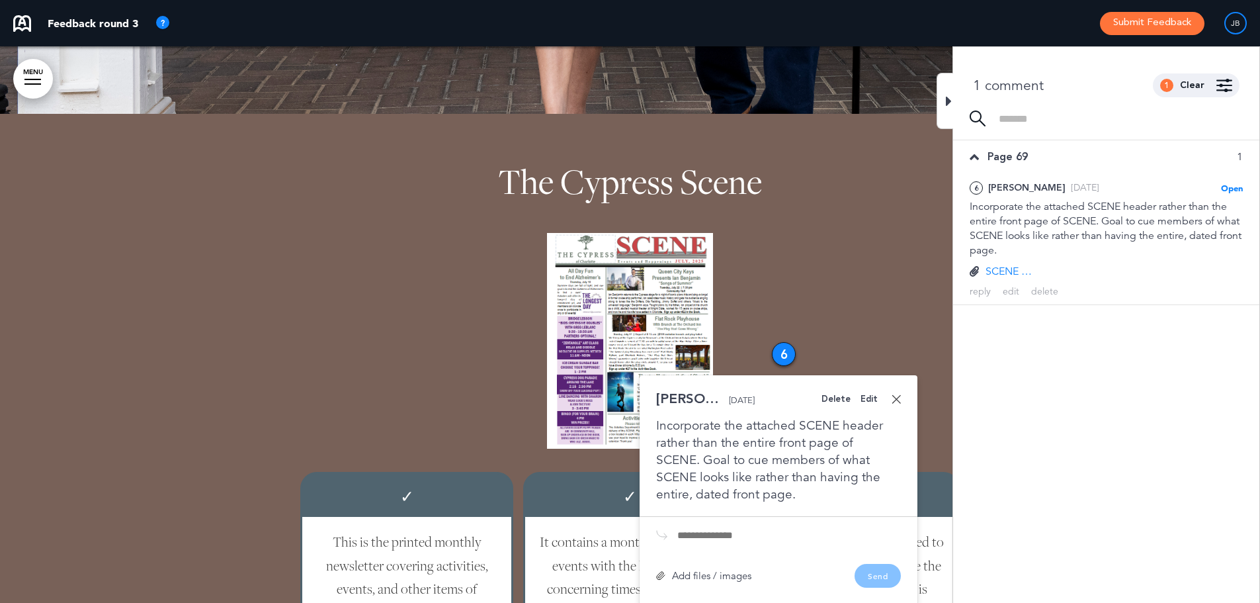
click at [768, 347] on span at bounding box center [630, 341] width 661 height 216
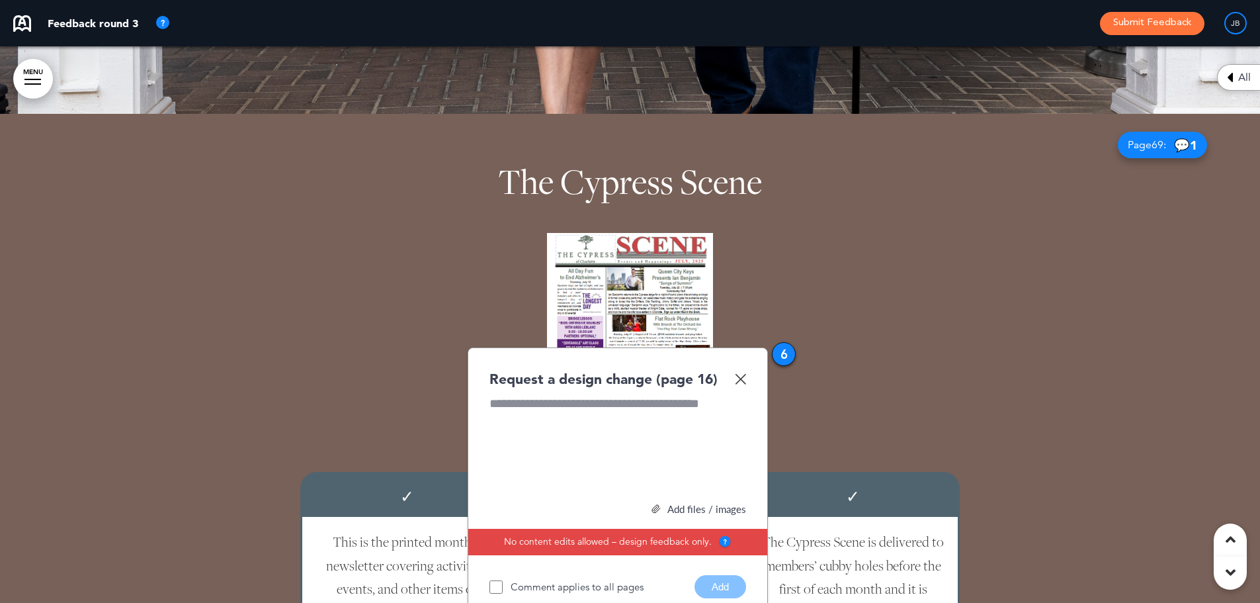
click at [743, 380] on img at bounding box center [740, 378] width 11 height 11
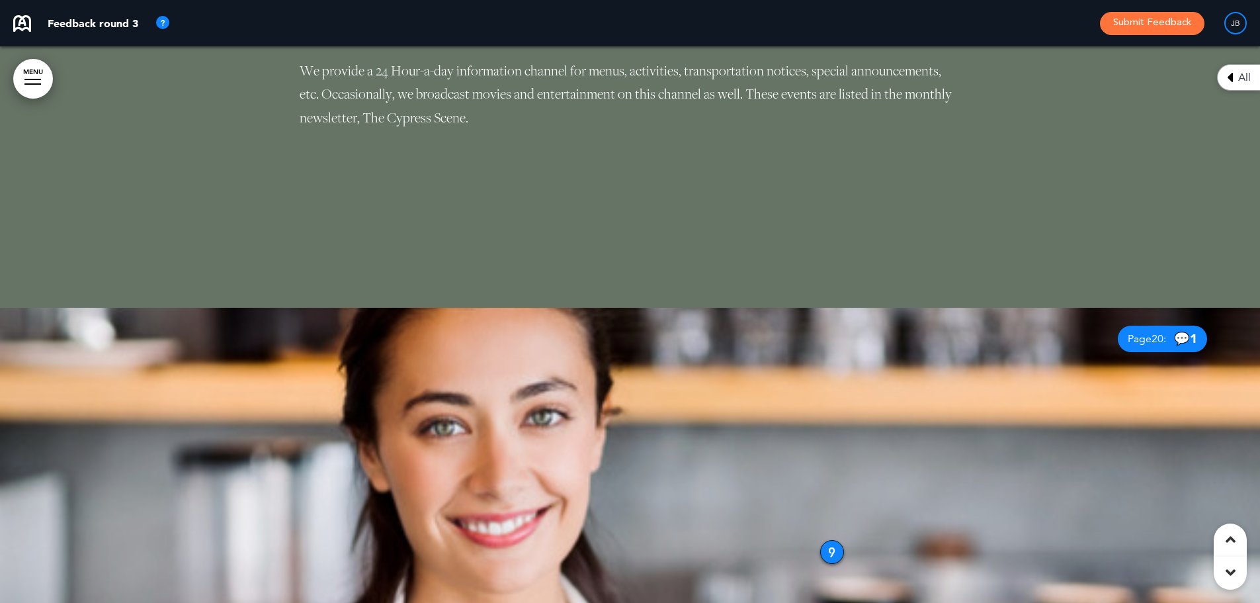
scroll to position [10848, 0]
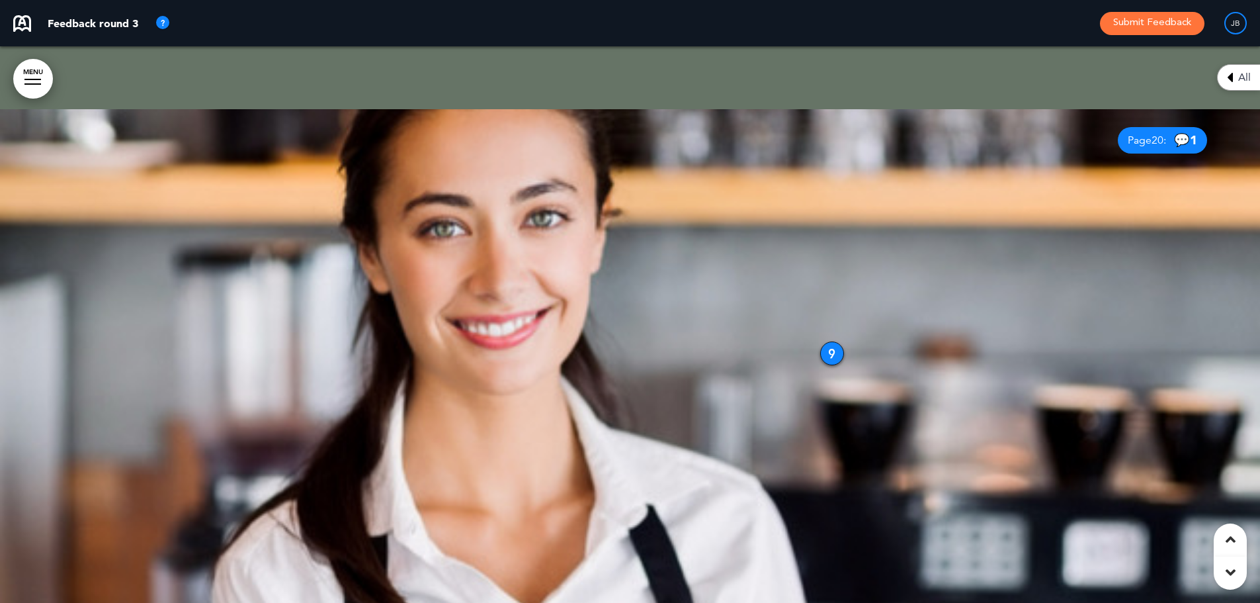
click at [831, 354] on div "9" at bounding box center [832, 353] width 24 height 24
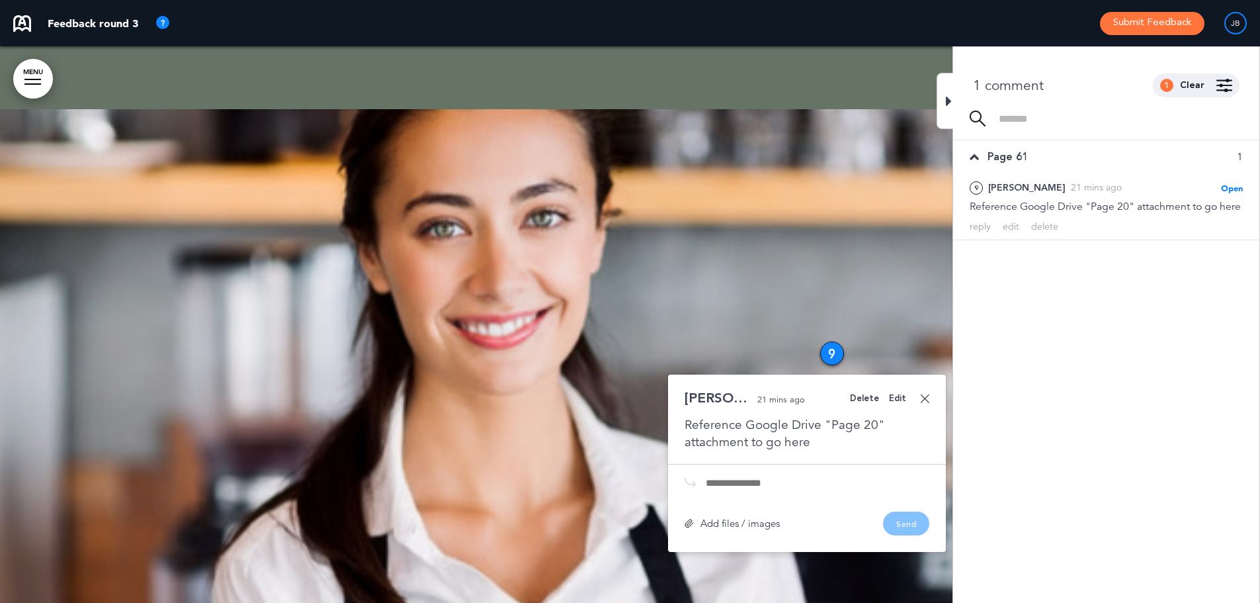
click at [769, 243] on div at bounding box center [630, 387] width 1260 height 556
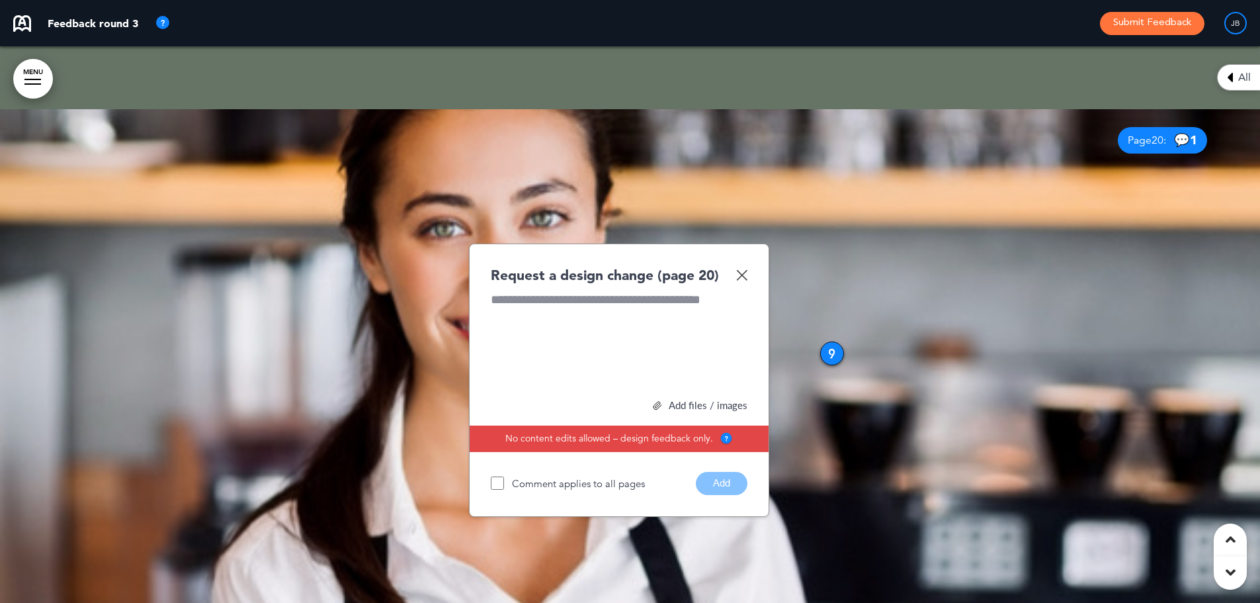
click at [743, 273] on img at bounding box center [741, 274] width 11 height 11
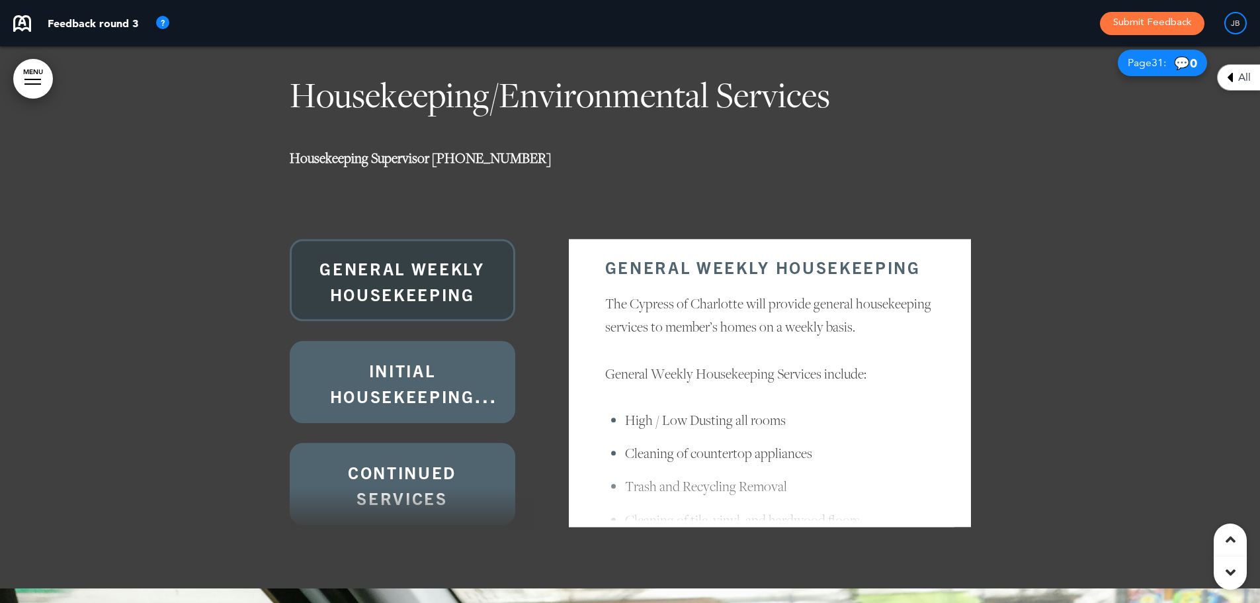
scroll to position [18256, 0]
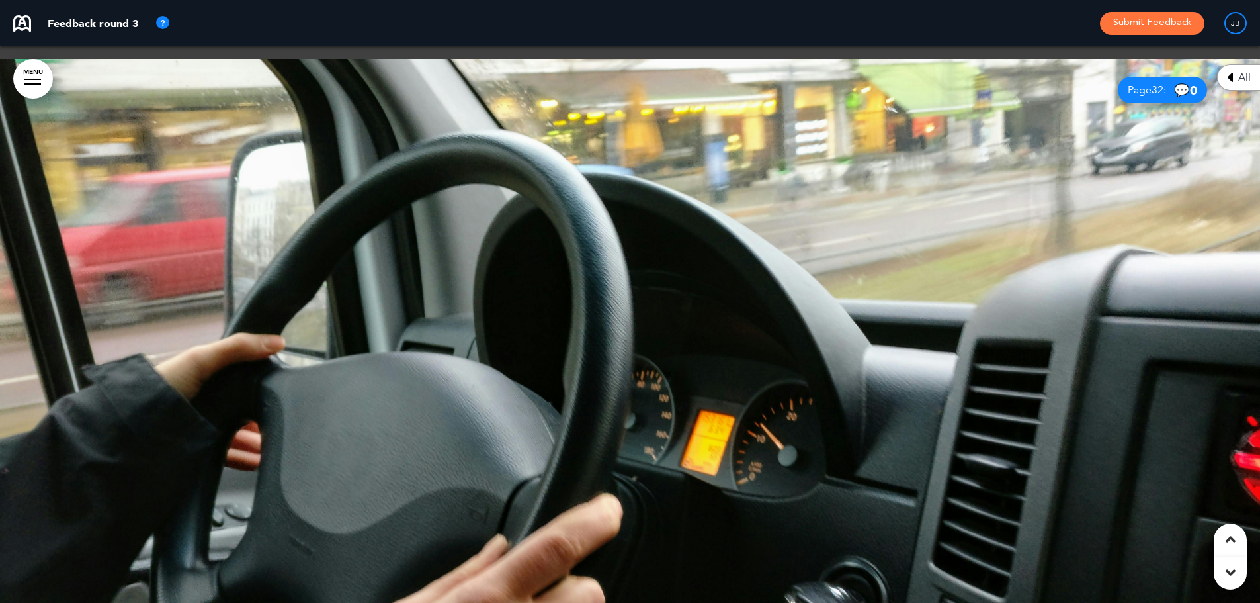
click at [829, 143] on div at bounding box center [630, 337] width 1260 height 556
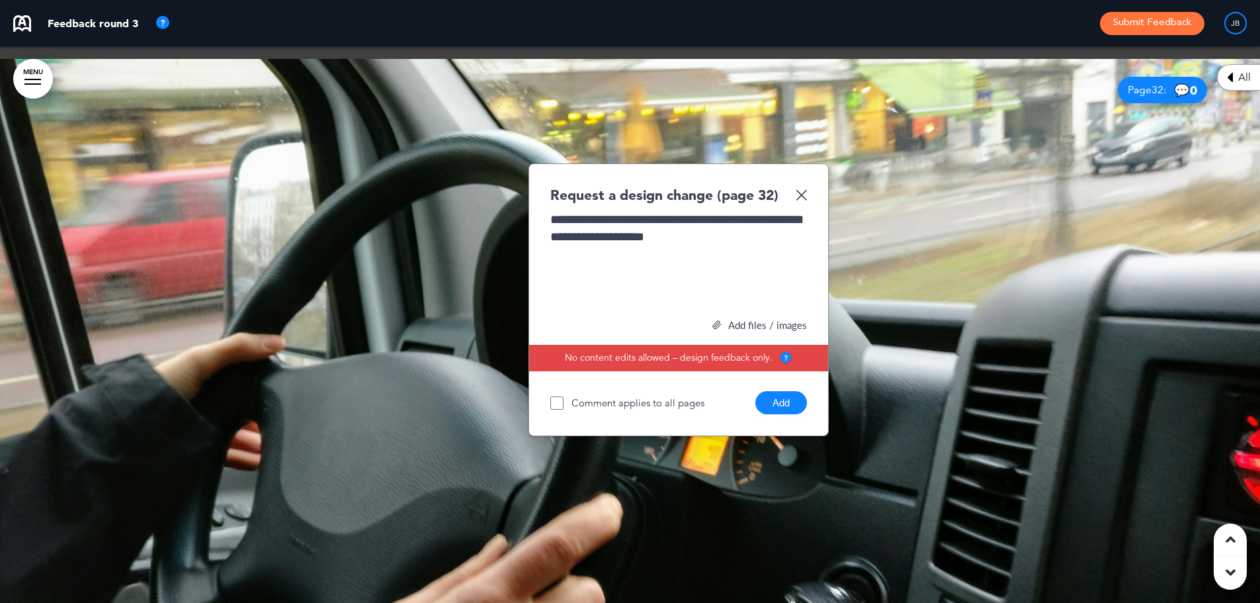
click at [726, 211] on div "**********" at bounding box center [678, 260] width 257 height 99
click at [752, 218] on div "**********" at bounding box center [678, 260] width 257 height 99
click at [738, 211] on div "**********" at bounding box center [678, 260] width 257 height 99
click at [586, 211] on div "**********" at bounding box center [678, 260] width 257 height 99
click at [812, 232] on div "**********" at bounding box center [678, 299] width 300 height 273
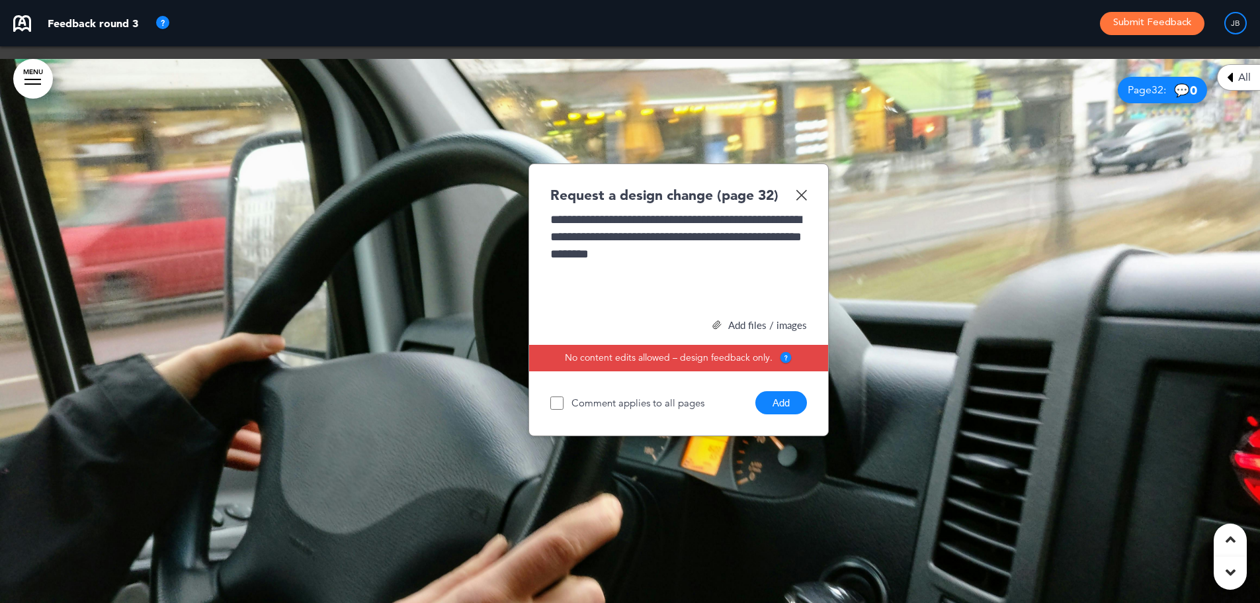
click at [775, 391] on button "Add" at bounding box center [781, 402] width 52 height 23
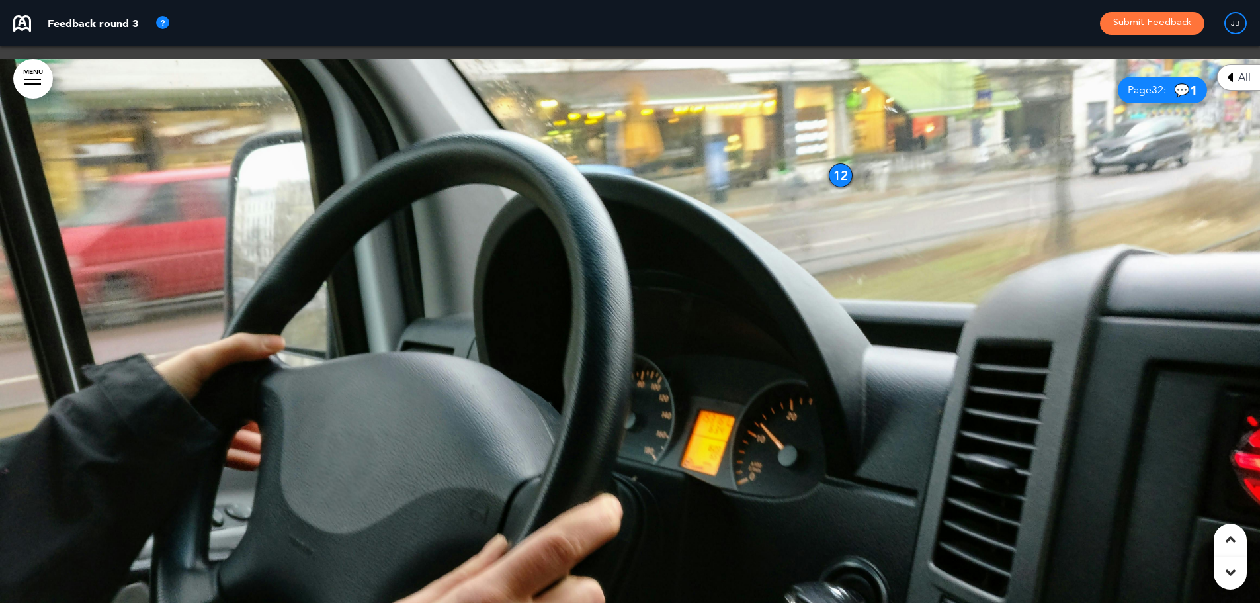
click at [841, 163] on div "12" at bounding box center [841, 175] width 24 height 24
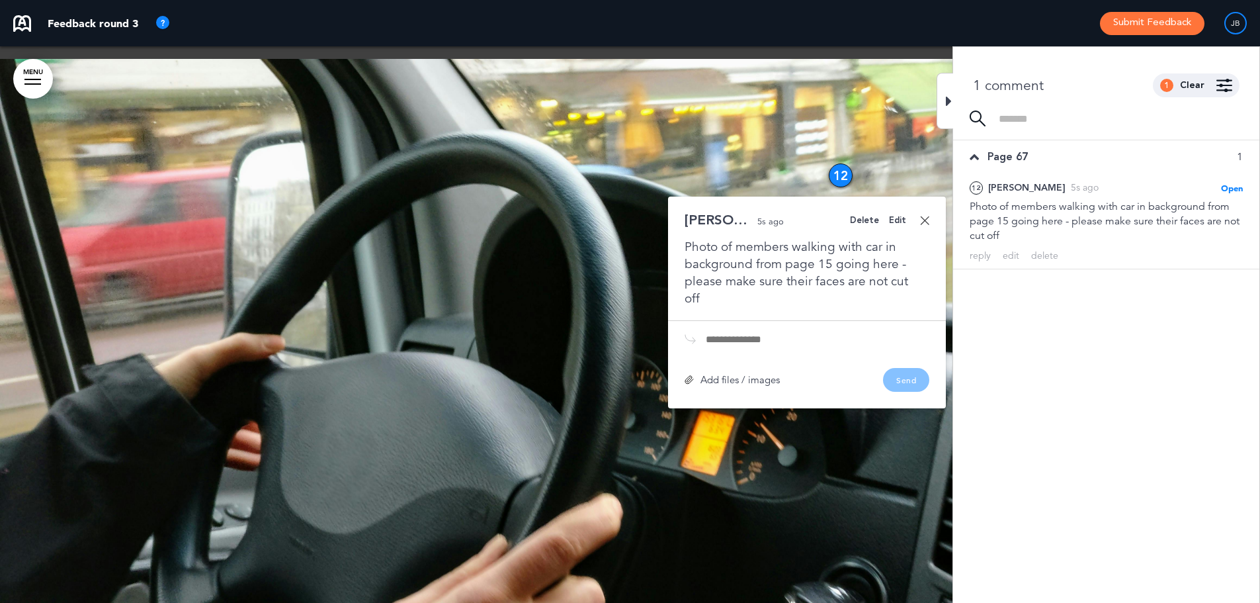
click at [761, 163] on div at bounding box center [630, 337] width 1260 height 556
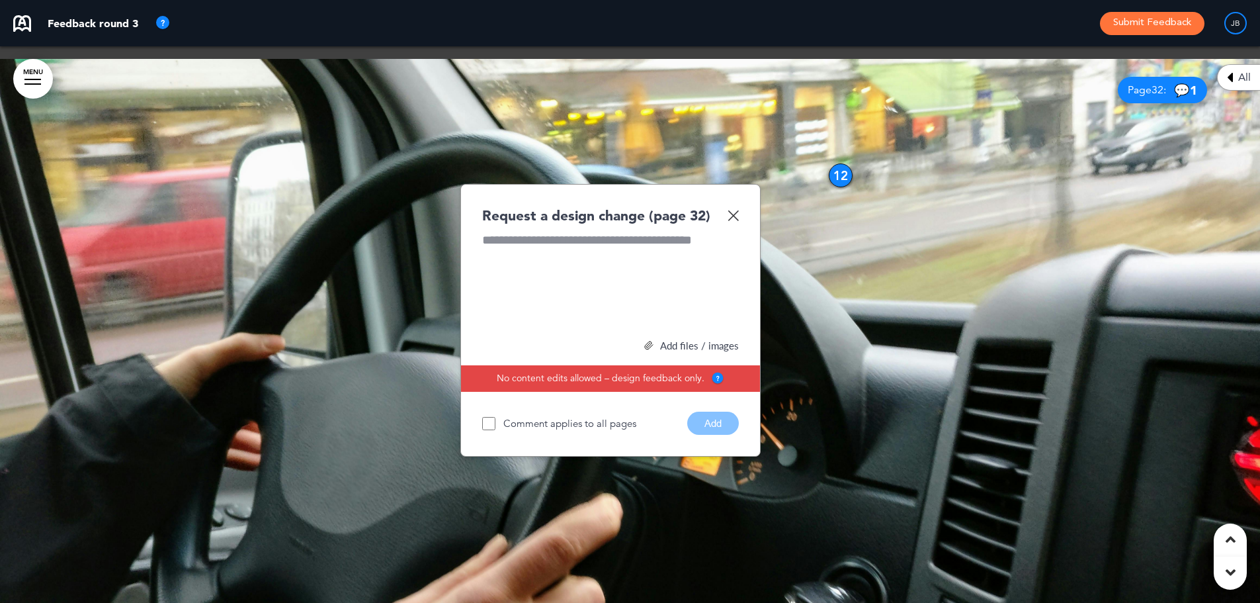
click at [734, 210] on img at bounding box center [733, 215] width 11 height 11
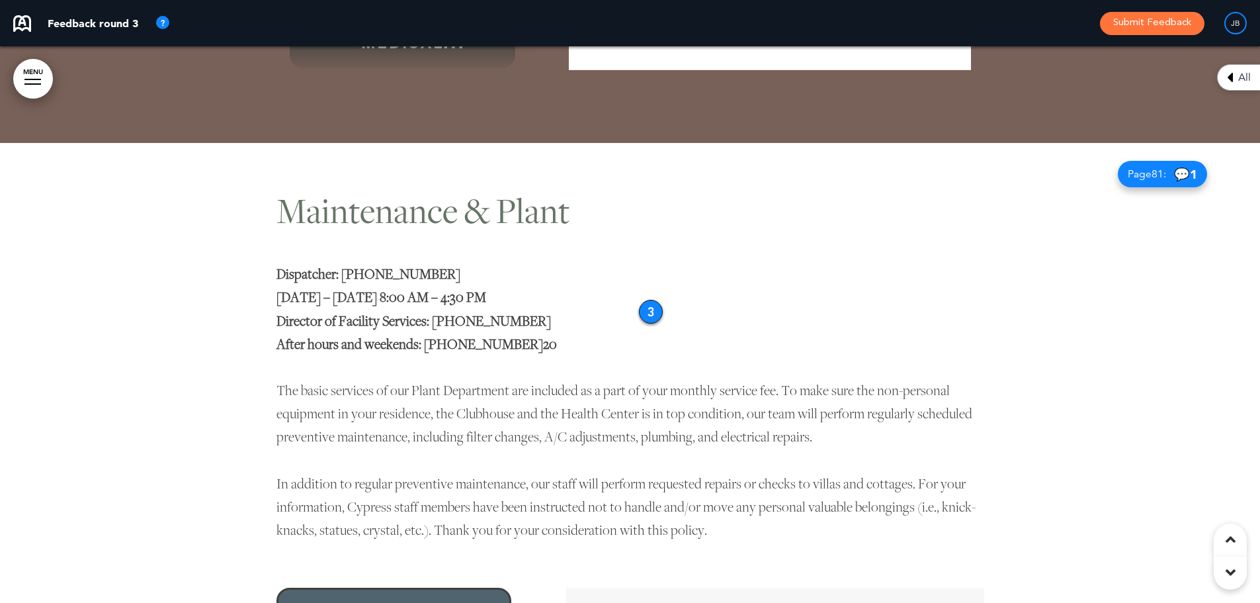
scroll to position [19314, 0]
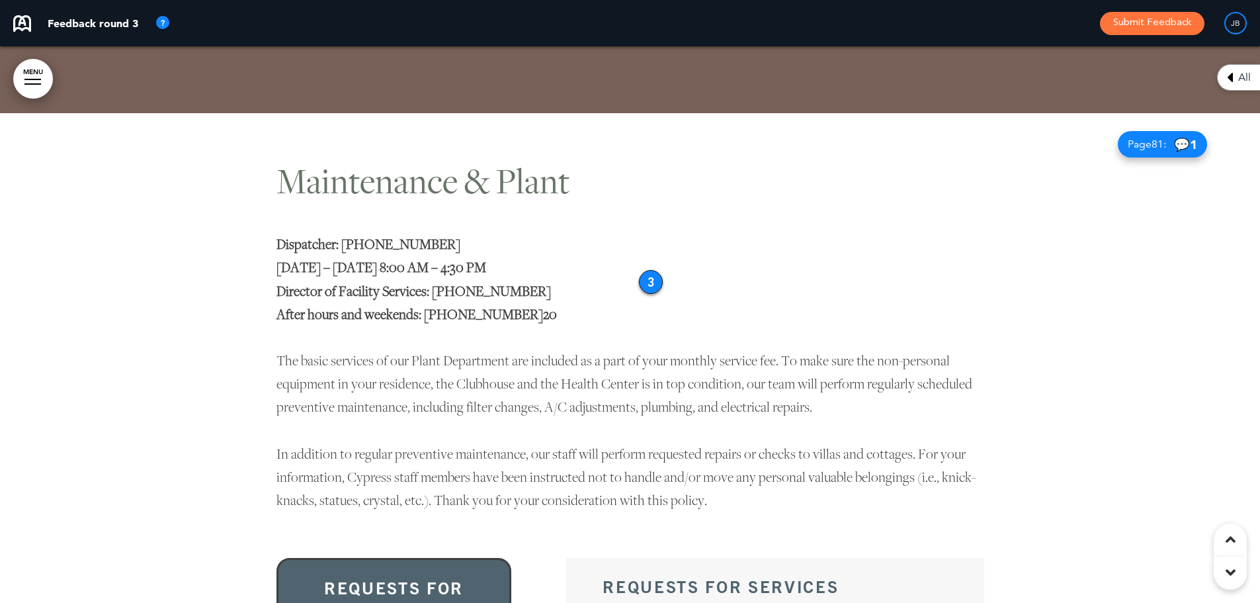
click at [648, 270] on div "3" at bounding box center [651, 282] width 24 height 24
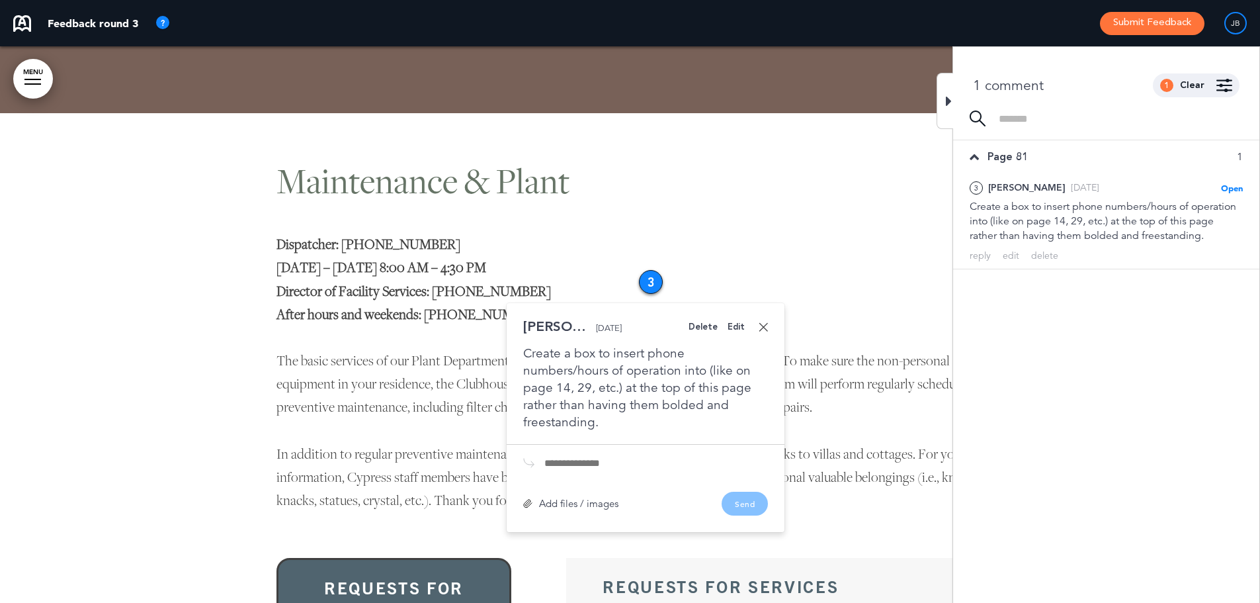
click at [750, 232] on p "Dispatcher: [PHONE_NUMBER] [DATE] – [DATE] 8:00 AM – 4:30 PM Director of Facili…" at bounding box center [630, 278] width 708 height 93
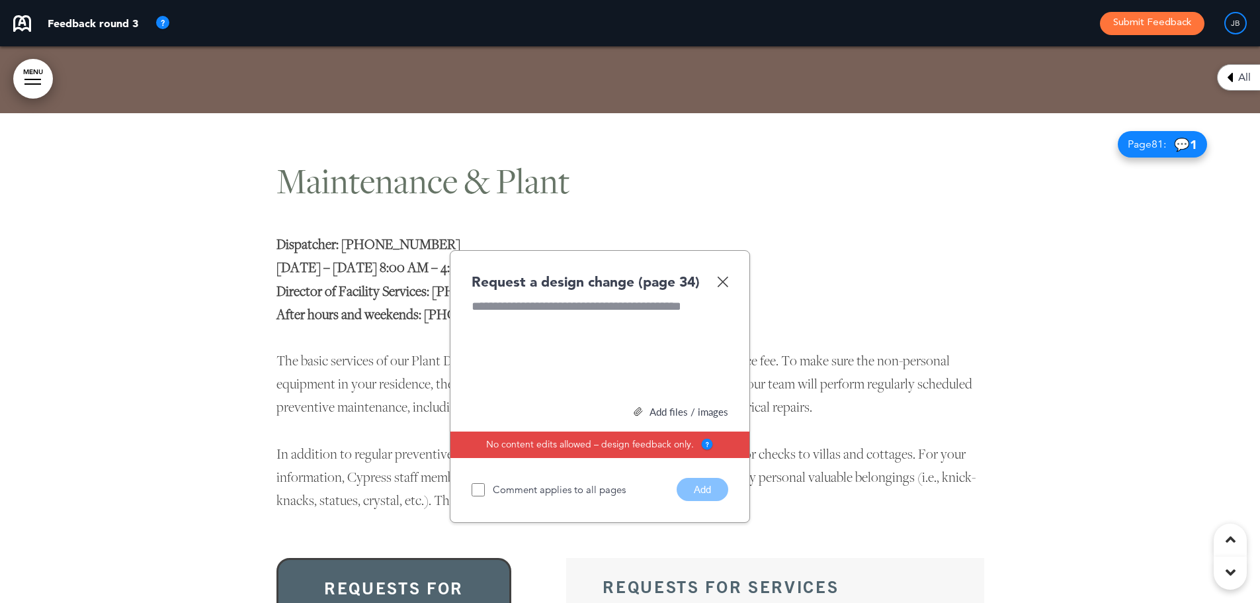
click at [723, 276] on img at bounding box center [722, 281] width 11 height 11
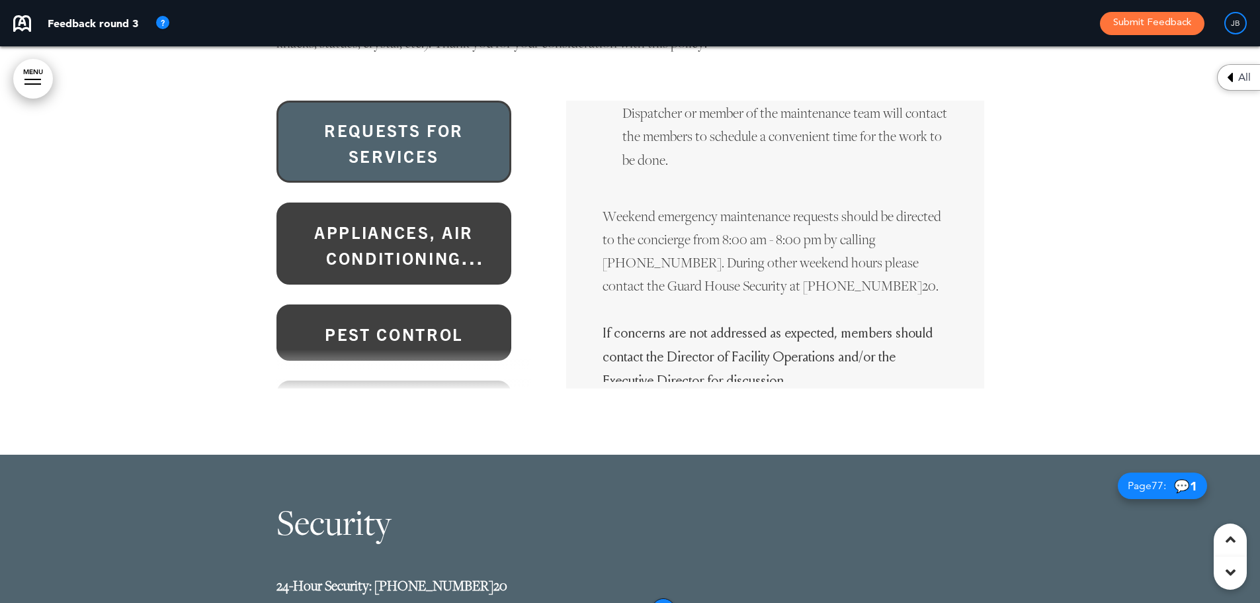
scroll to position [20042, 0]
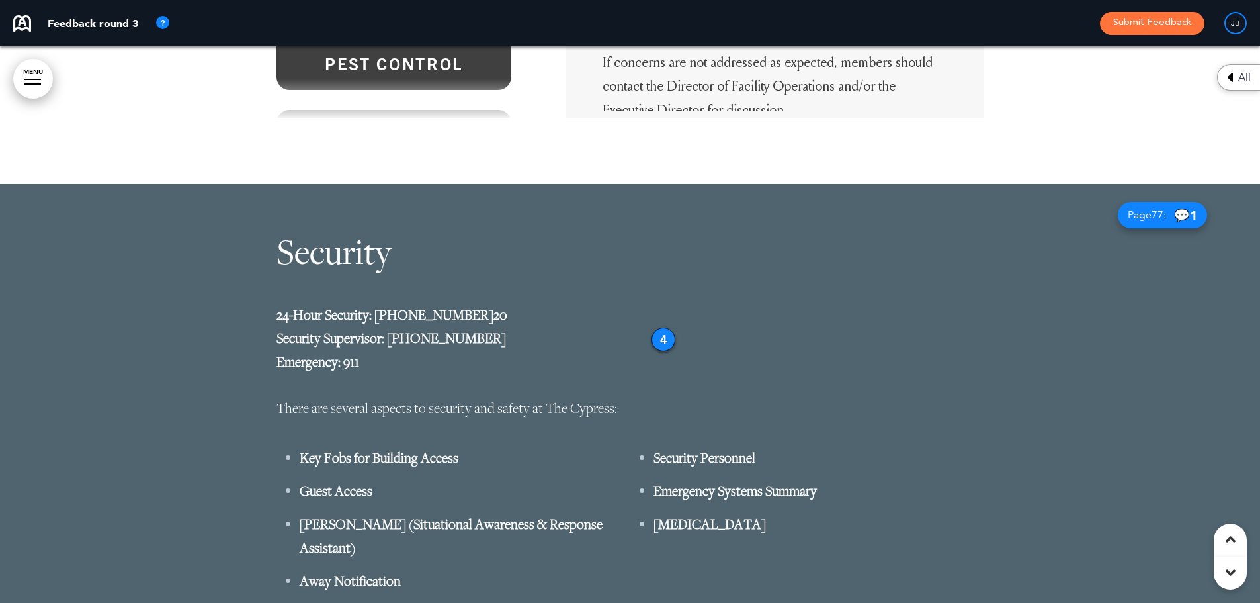
click at [656, 327] on div "4" at bounding box center [664, 339] width 24 height 24
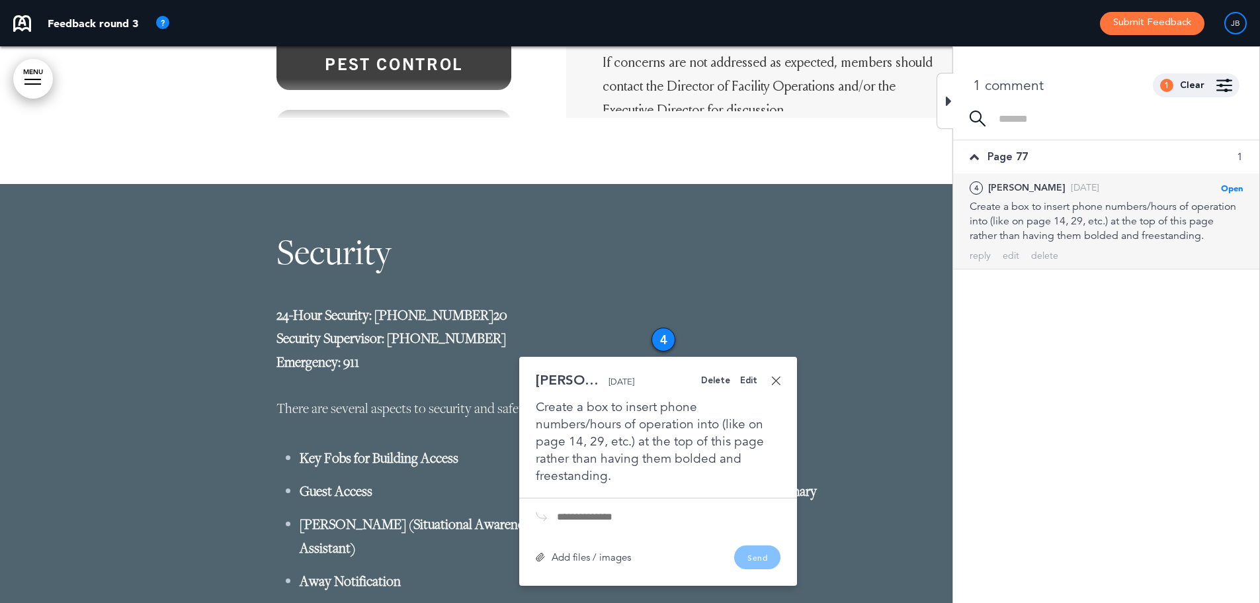
click at [745, 303] on p "24-Hour Security: [PHONE_NUMBER] 20 Security Supervisor: [PHONE_NUMBER] Emergen…" at bounding box center [630, 338] width 708 height 70
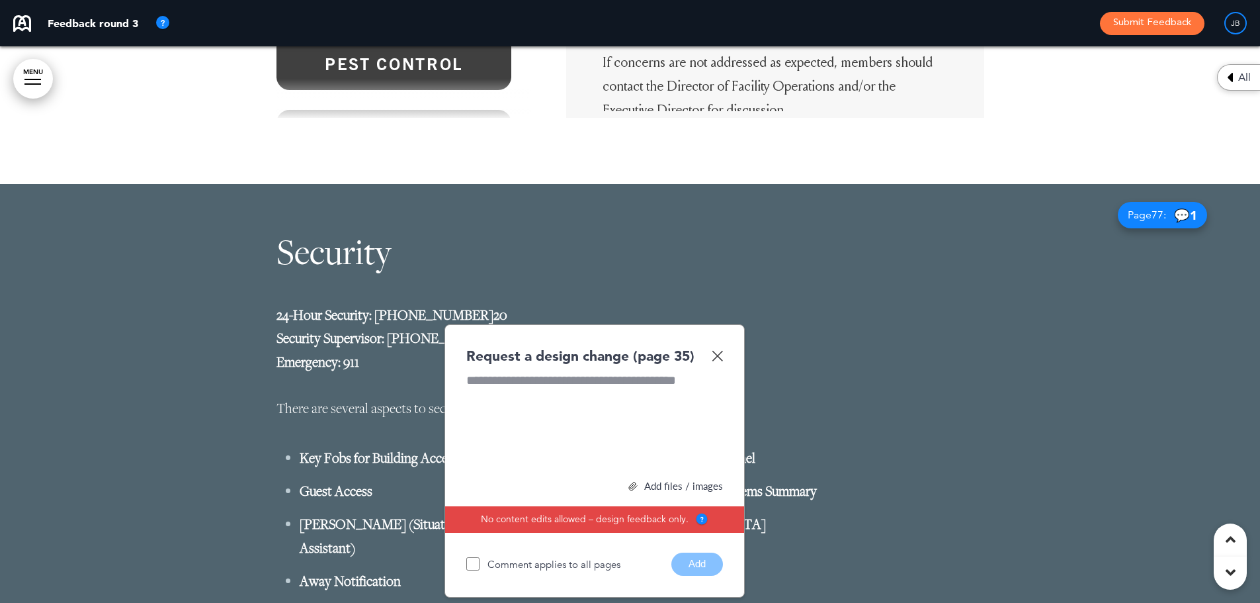
click at [712, 350] on img at bounding box center [717, 355] width 11 height 11
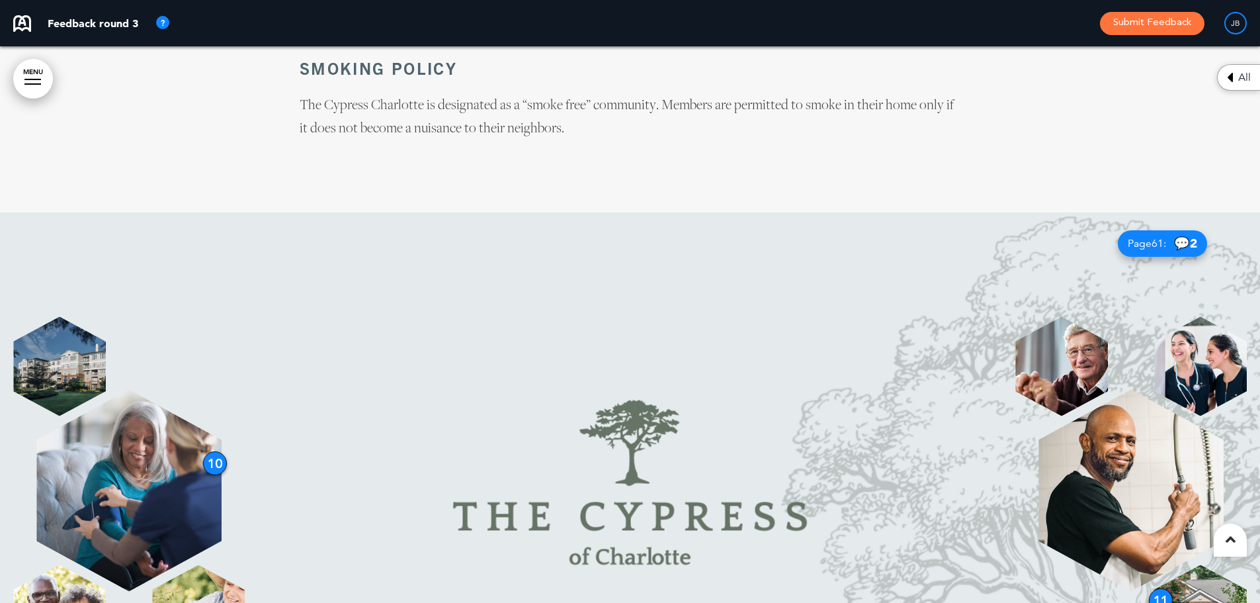
scroll to position [41962, 0]
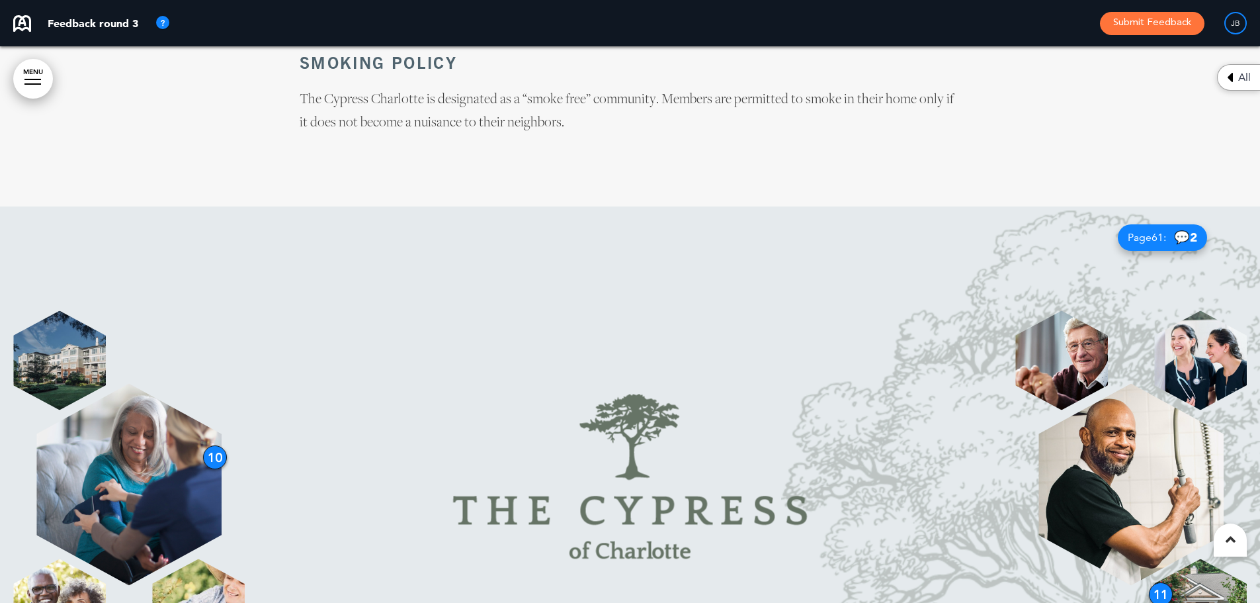
click at [214, 445] on div "10" at bounding box center [215, 457] width 24 height 24
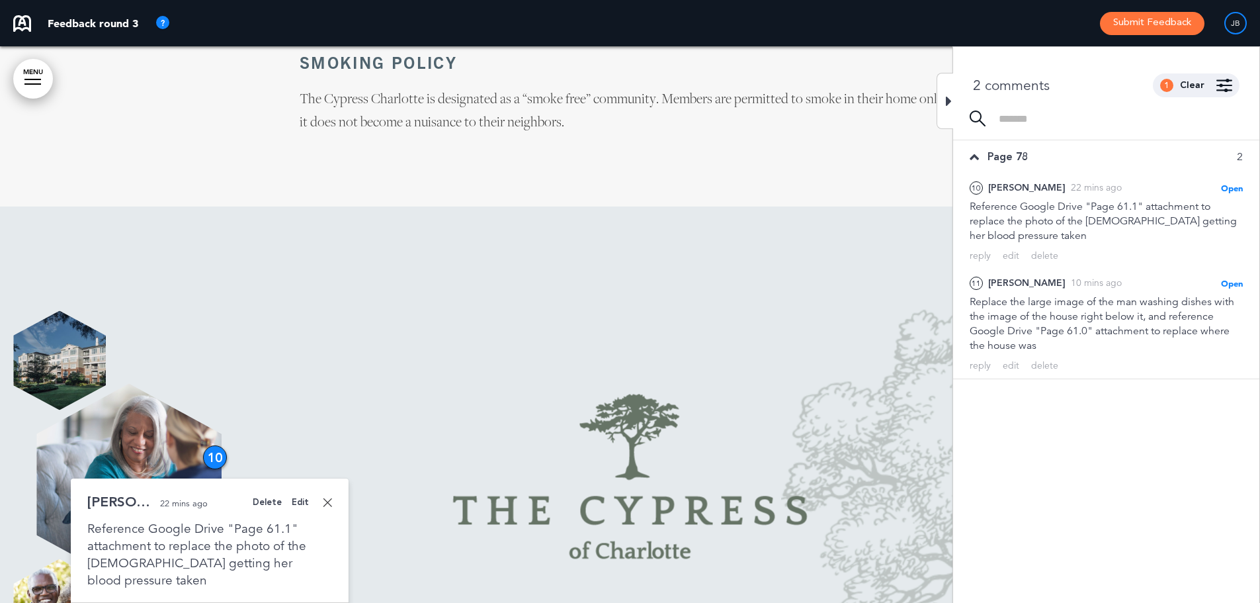
click at [327, 497] on link at bounding box center [327, 501] width 9 height 9
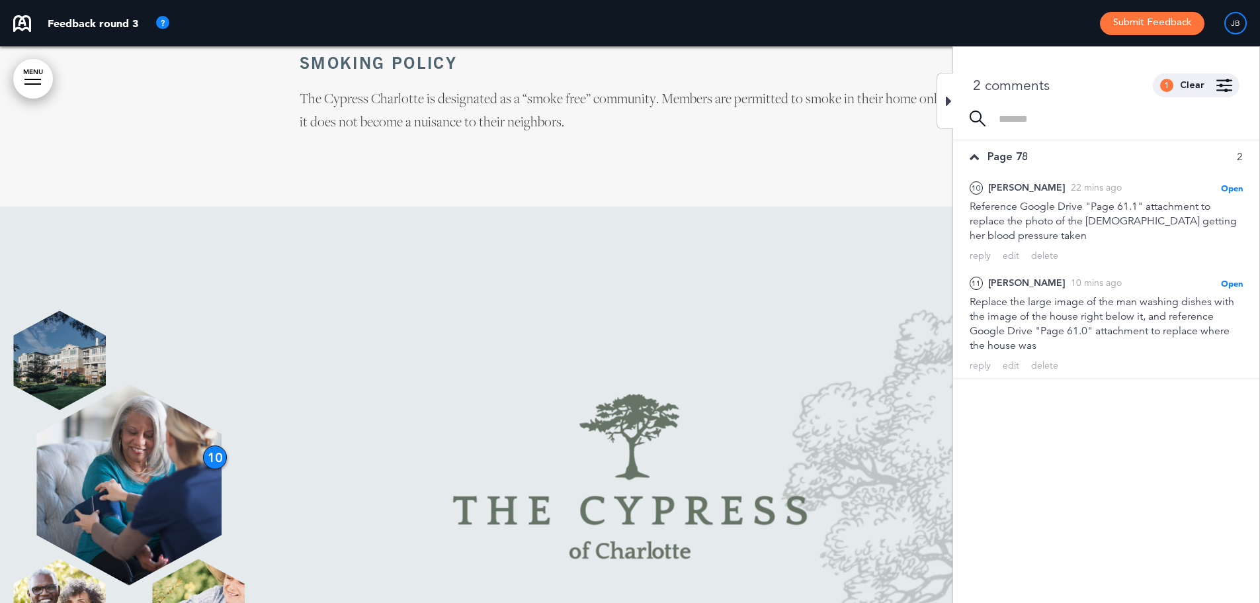
click at [884, 310] on img at bounding box center [630, 477] width 524 height 334
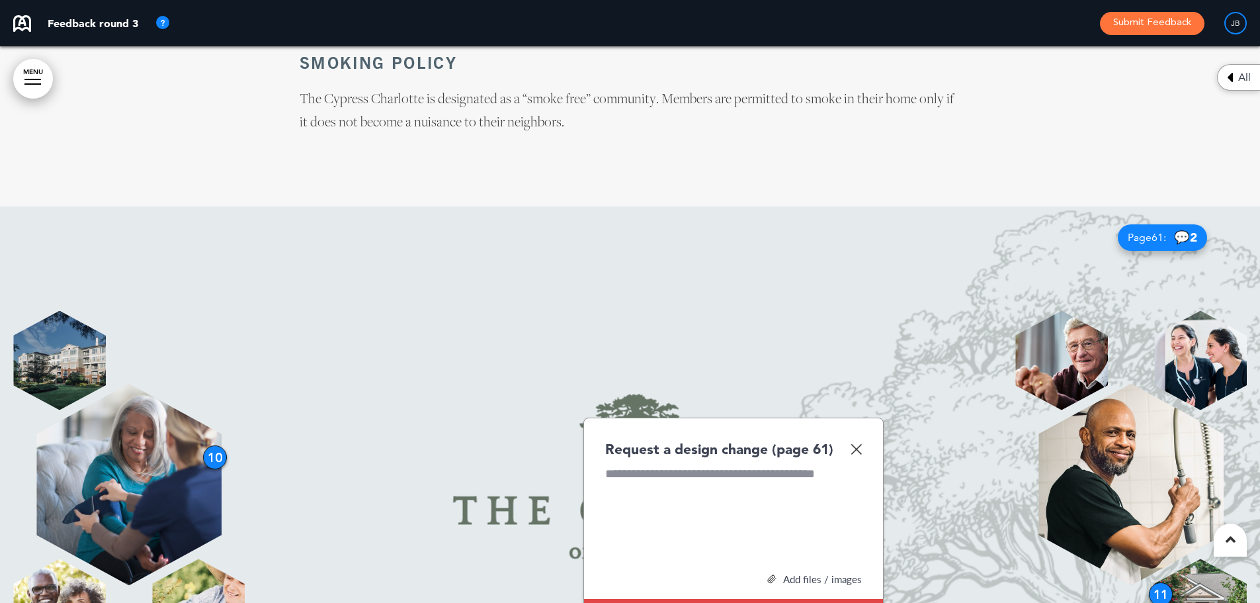
click at [856, 439] on div "Request a design change (page 61)" at bounding box center [733, 448] width 257 height 19
drag, startPoint x: 861, startPoint y: 276, endPoint x: 861, endPoint y: 284, distance: 8.6
click at [861, 417] on div "Request a design change (page 61) Add files / images Select or drag & drop your…" at bounding box center [733, 553] width 300 height 273
click at [861, 443] on img at bounding box center [856, 448] width 11 height 11
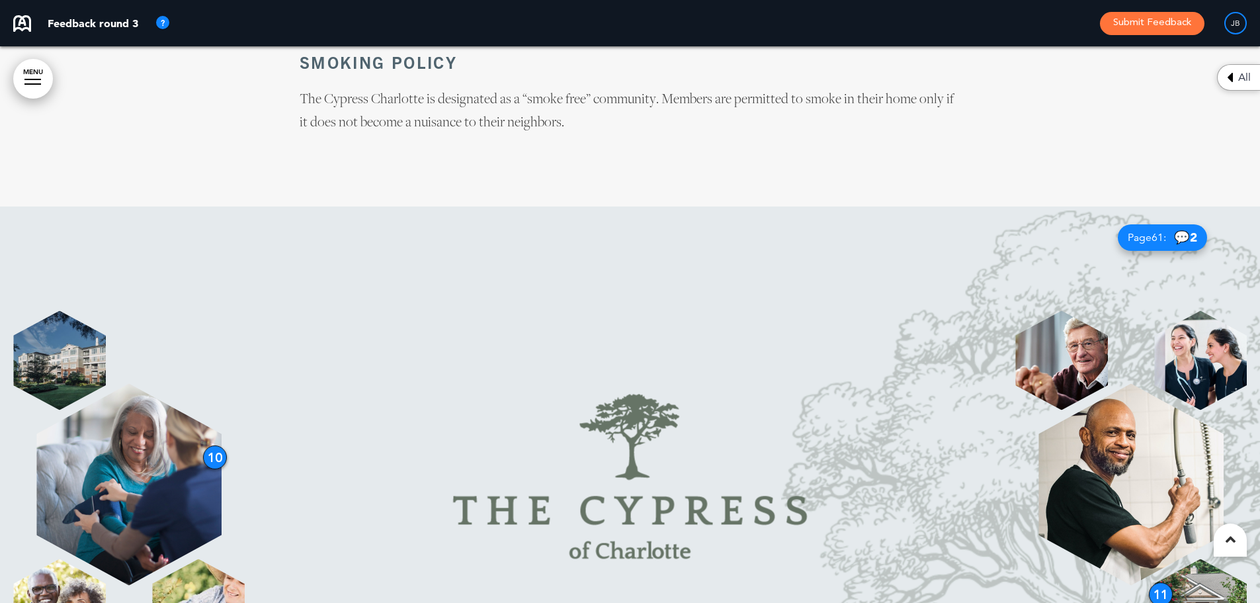
click at [1158, 582] on div "11" at bounding box center [1161, 594] width 24 height 24
click at [1164, 582] on div "11" at bounding box center [1162, 594] width 24 height 24
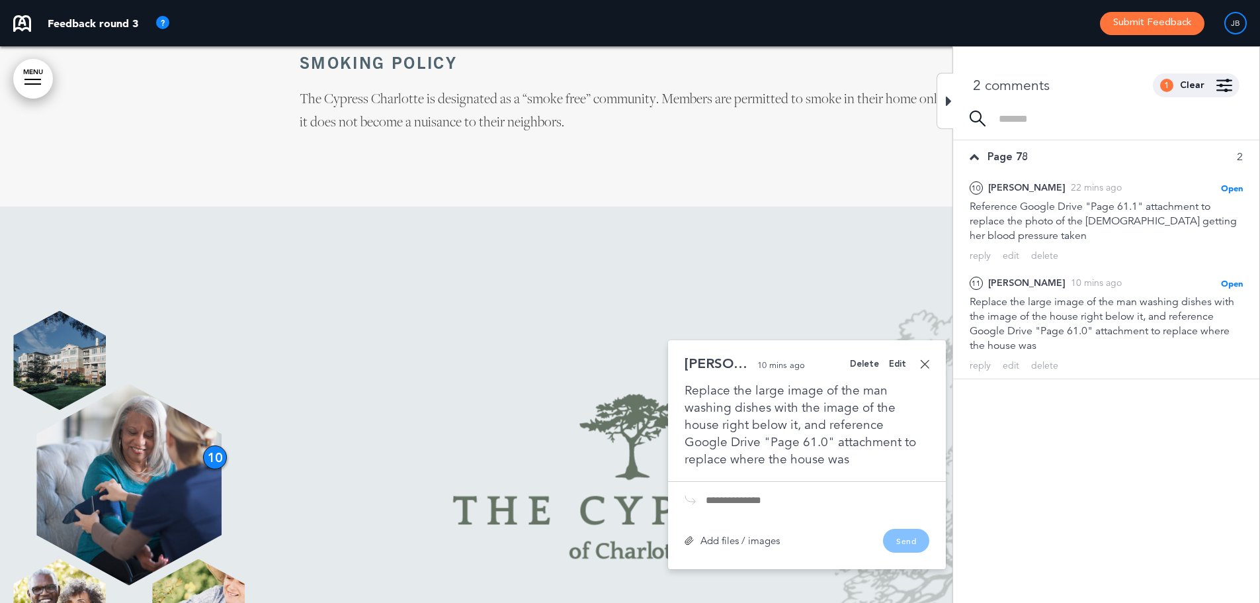
click at [929, 359] on link at bounding box center [924, 363] width 9 height 9
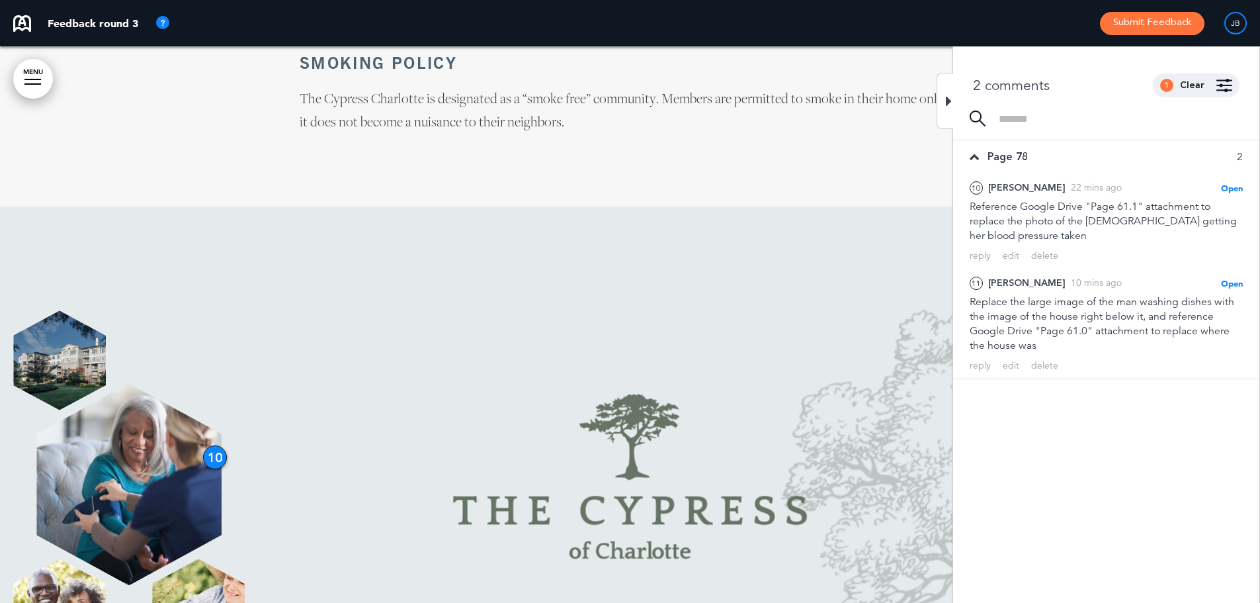
click at [748, 310] on img at bounding box center [630, 477] width 524 height 334
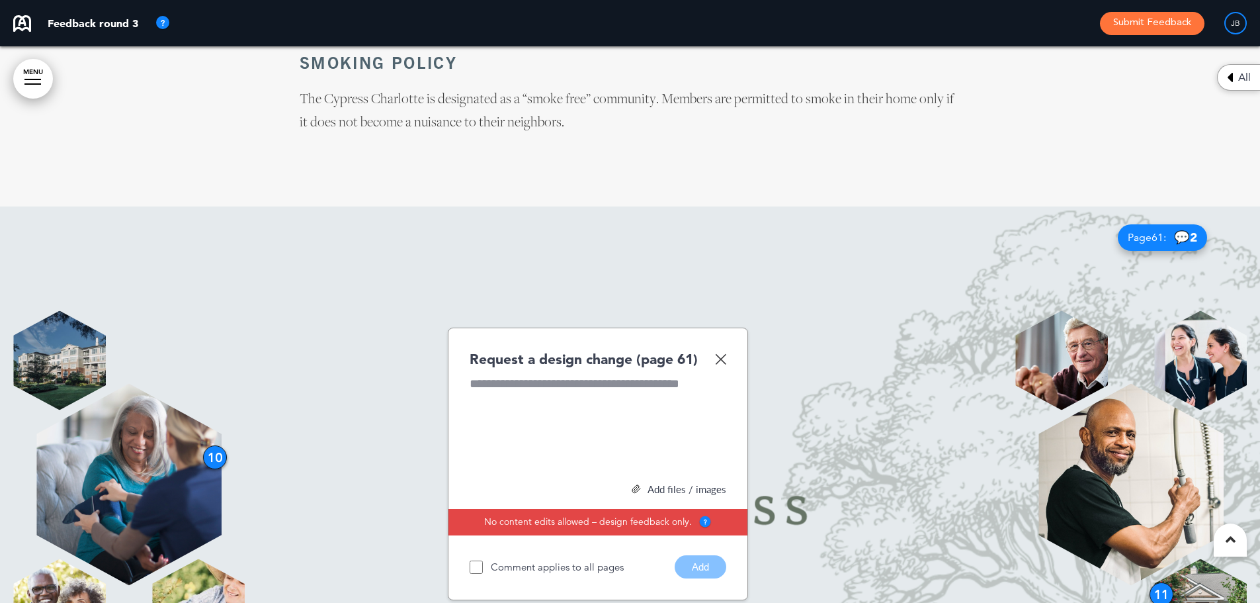
click at [722, 353] on img at bounding box center [720, 358] width 11 height 11
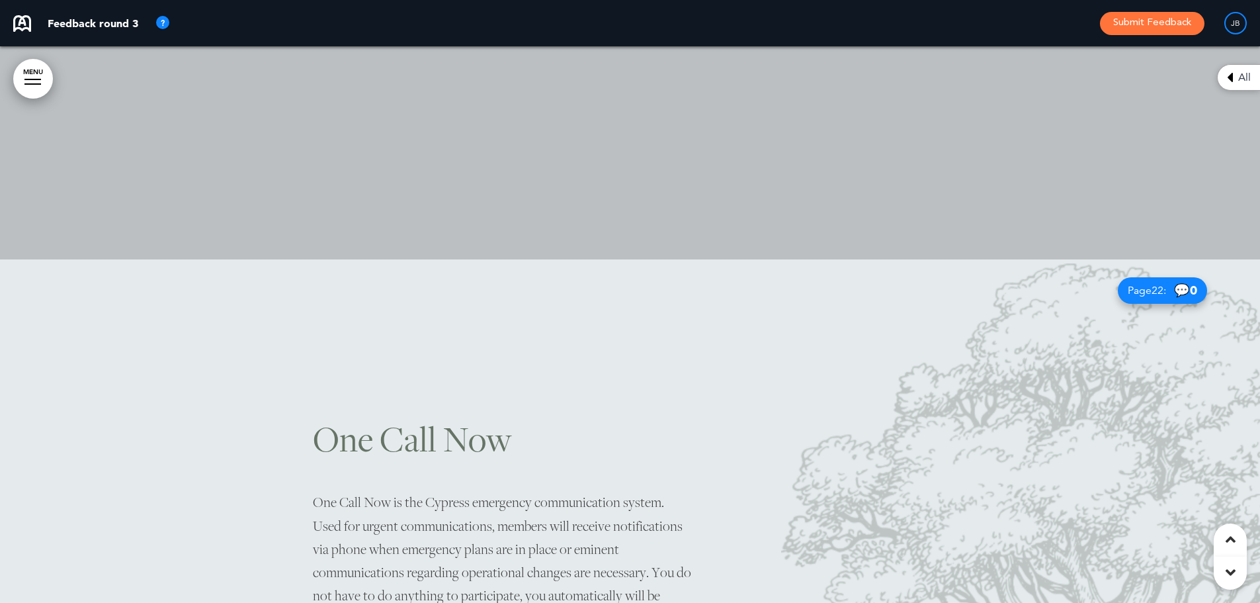
scroll to position [0, 0]
